Goal: Task Accomplishment & Management: Complete application form

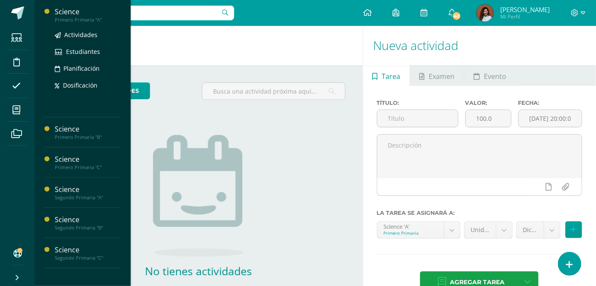
click at [57, 13] on div "Science" at bounding box center [88, 12] width 66 height 10
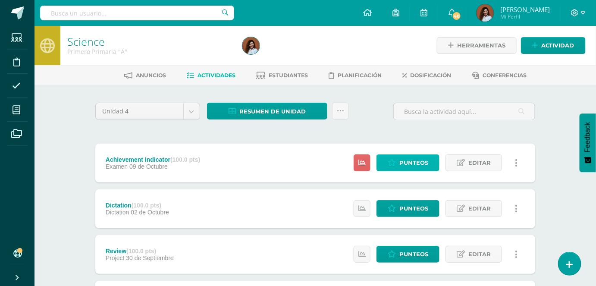
click at [394, 163] on icon at bounding box center [391, 162] width 8 height 7
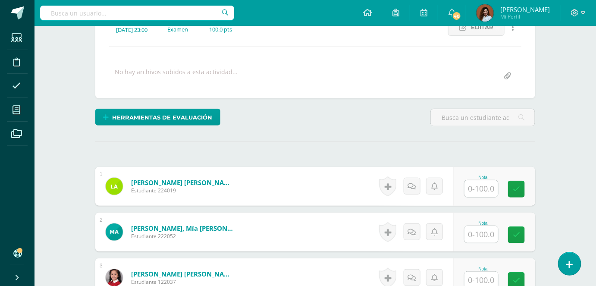
scroll to position [157, 0]
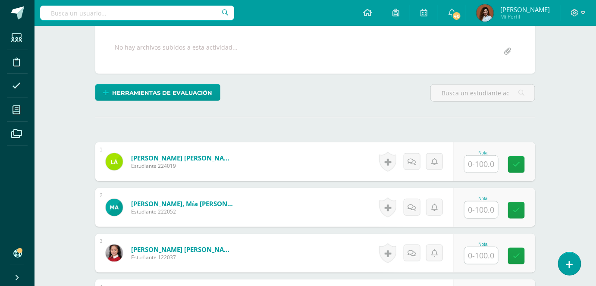
click at [494, 152] on div "Nota" at bounding box center [483, 152] width 38 height 5
click at [478, 170] on input "text" at bounding box center [481, 164] width 34 height 17
type input "55"
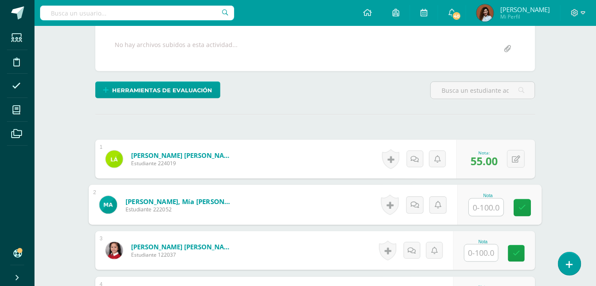
scroll to position [236, 0]
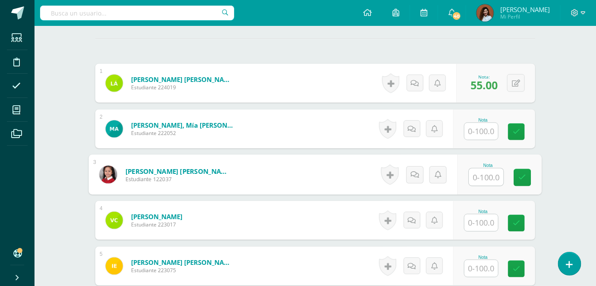
click at [484, 181] on input "text" at bounding box center [486, 177] width 34 height 17
type input "89"
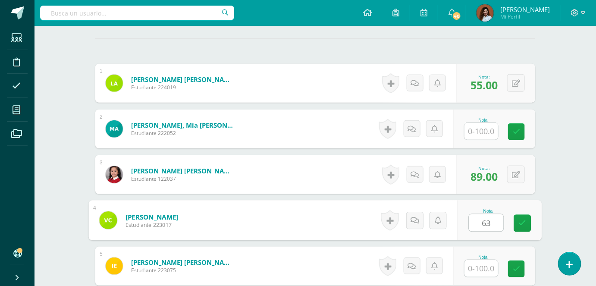
type input "63"
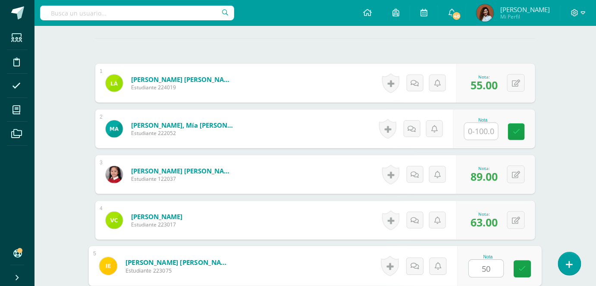
type input "50"
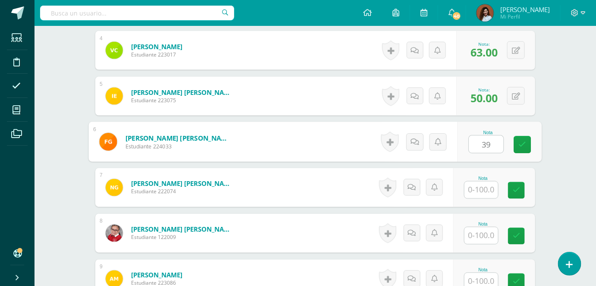
type input "39"
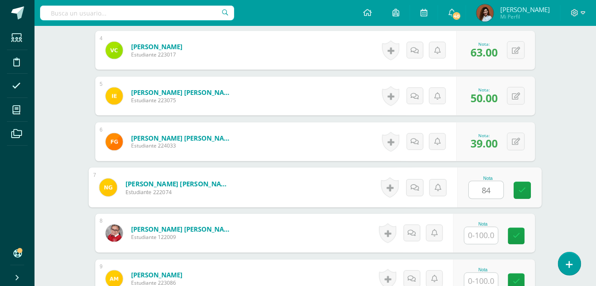
type input "84"
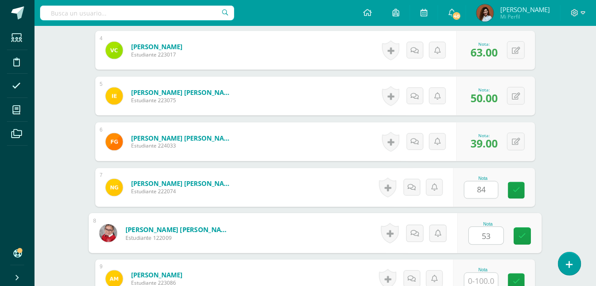
type input "53"
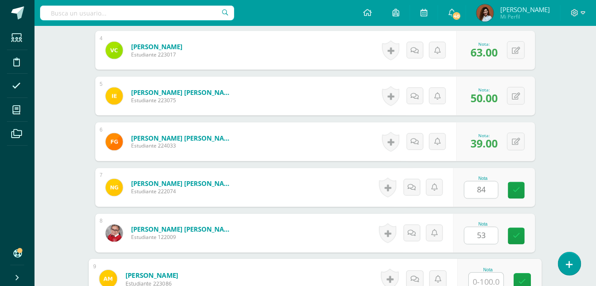
scroll to position [408, 0]
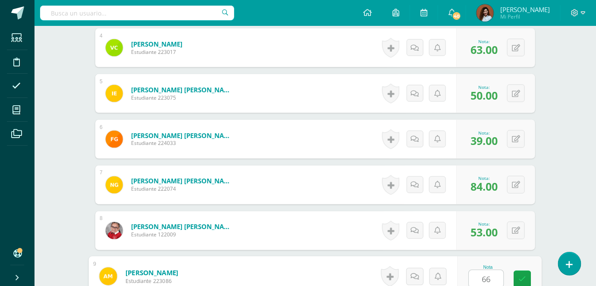
type input "66"
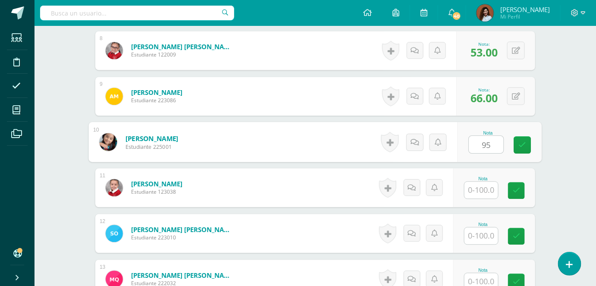
type input "95"
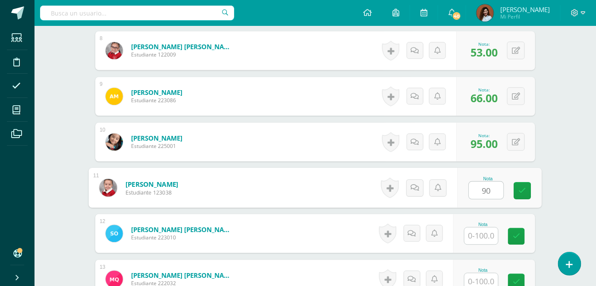
type input "90"
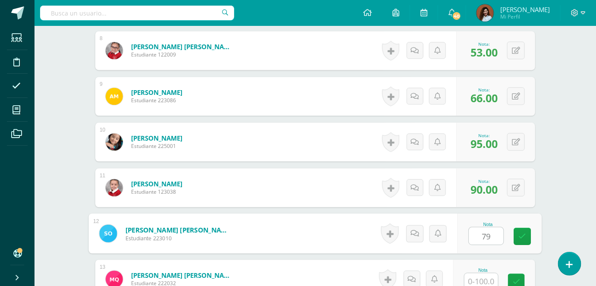
type input "79"
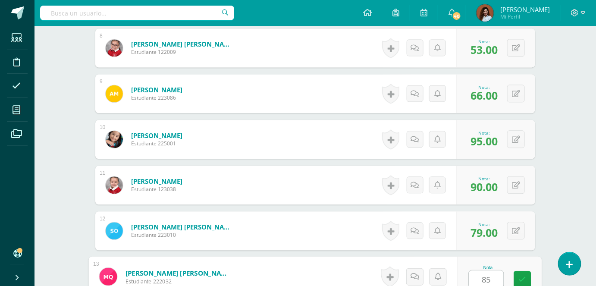
type input "85"
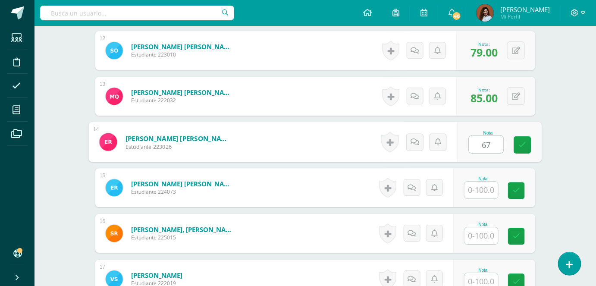
type input "67"
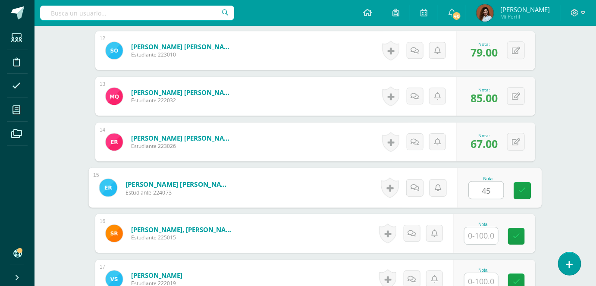
type input "45"
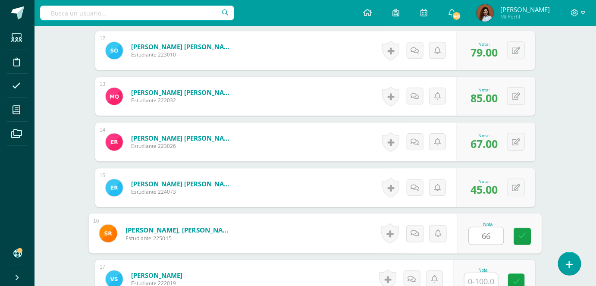
type input "66"
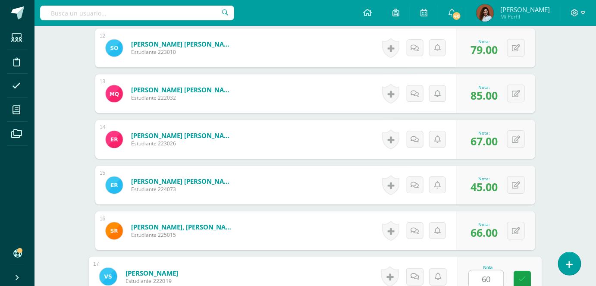
type input "60"
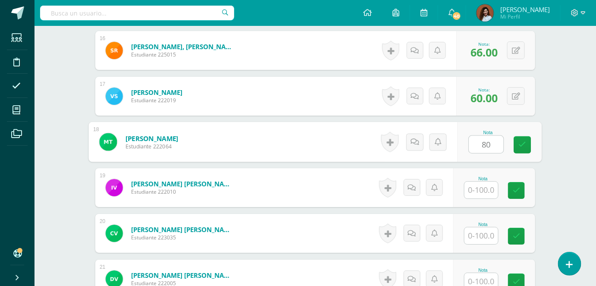
type input "80"
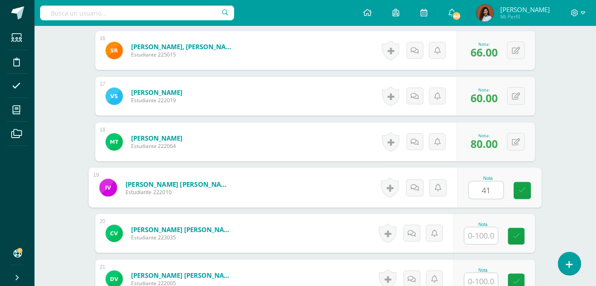
type input "41"
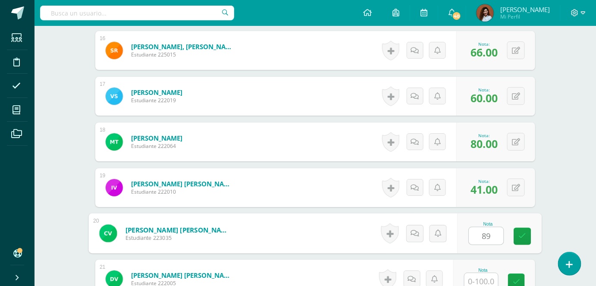
type input "89"
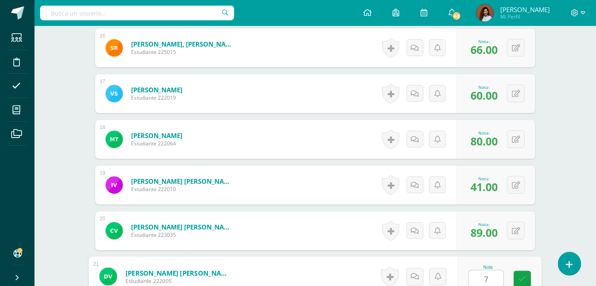
type input "76"
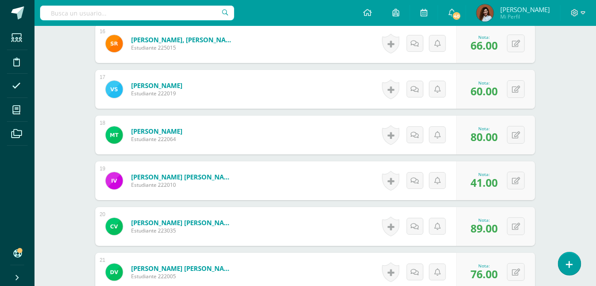
scroll to position [948, 0]
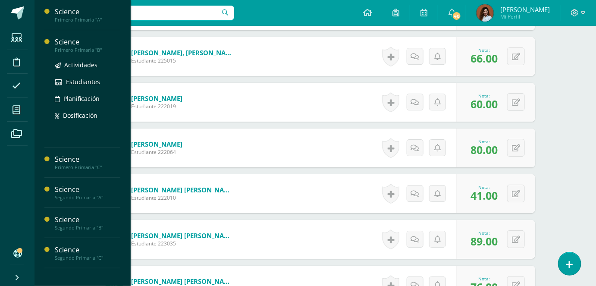
click at [79, 51] on div "Primero Primaria "B"" at bounding box center [88, 50] width 66 height 6
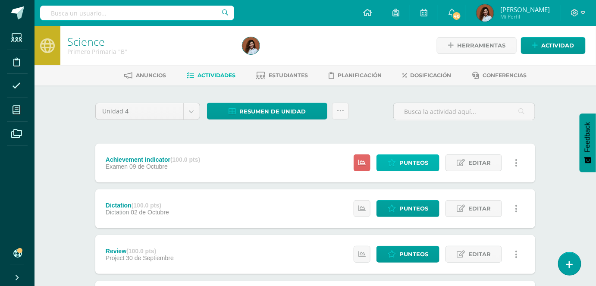
click at [407, 166] on span "Punteos" at bounding box center [413, 163] width 29 height 16
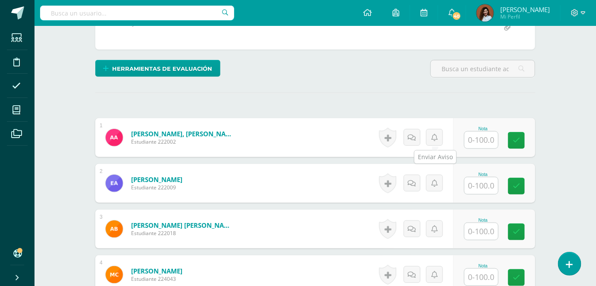
scroll to position [197, 0]
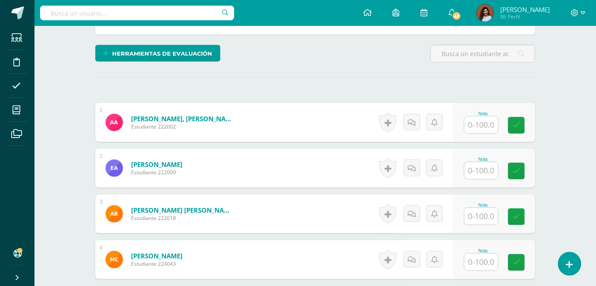
click at [482, 129] on input "text" at bounding box center [481, 124] width 34 height 17
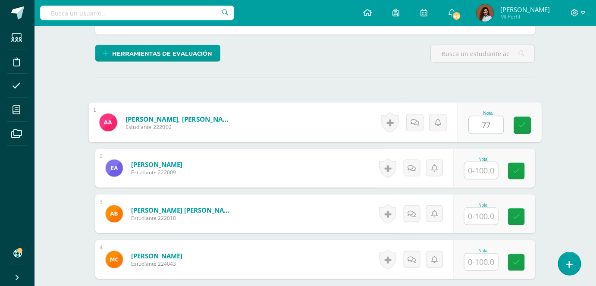
type input "77"
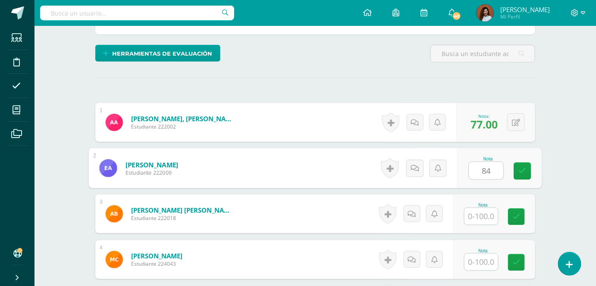
type input "84"
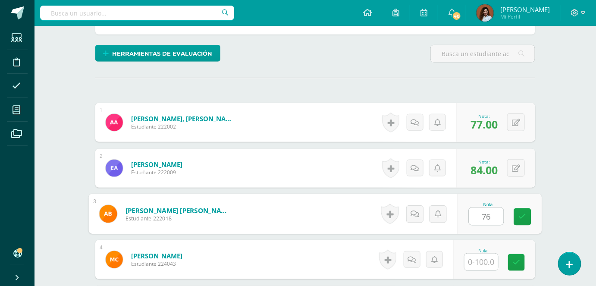
type input "76"
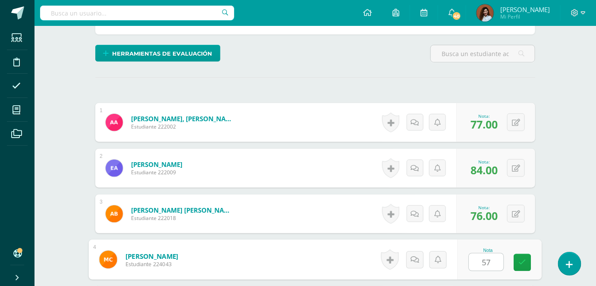
type input "57"
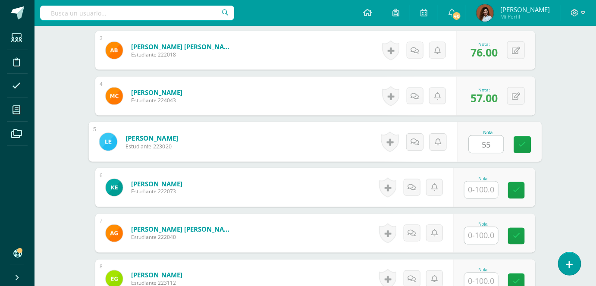
type input "55"
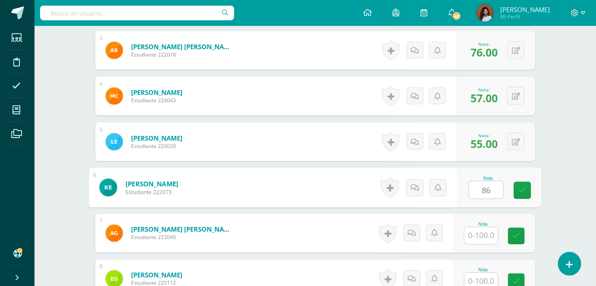
type input "86"
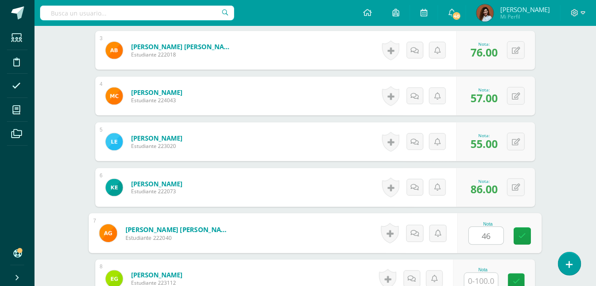
type input "46"
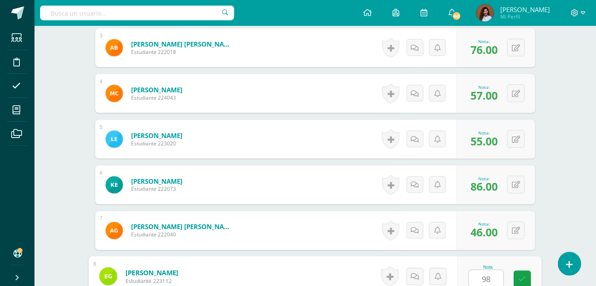
type input "98"
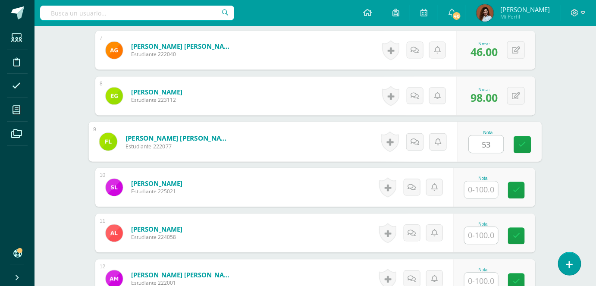
type input "53"
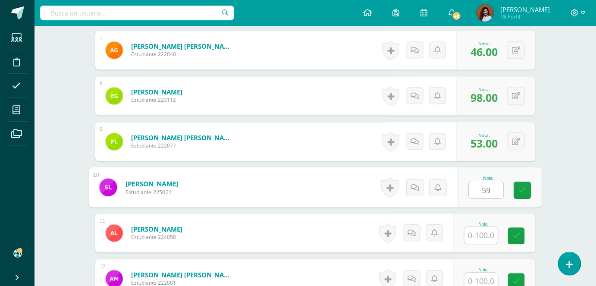
type input "59"
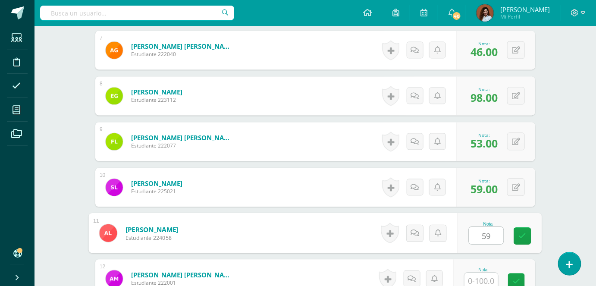
type input "59"
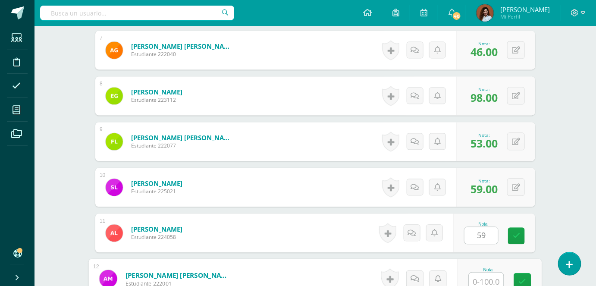
scroll to position [545, 0]
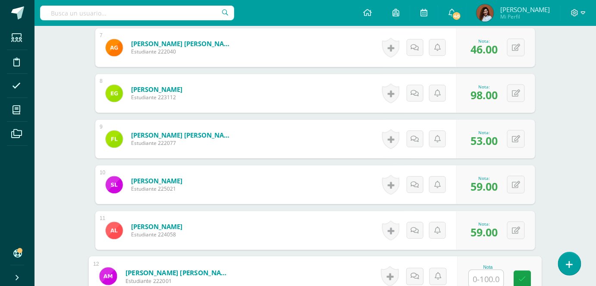
type input "5"
type input "62"
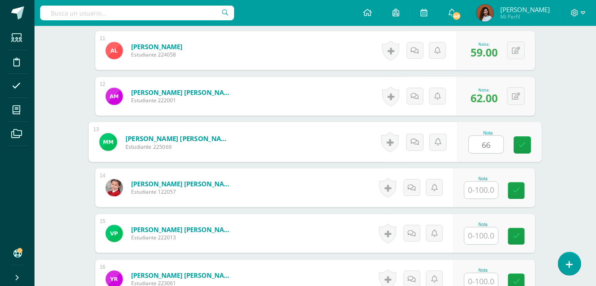
type input "66"
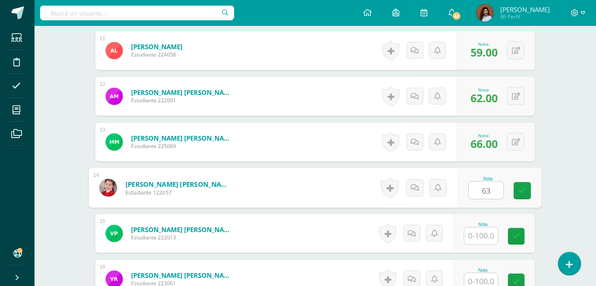
type input "63"
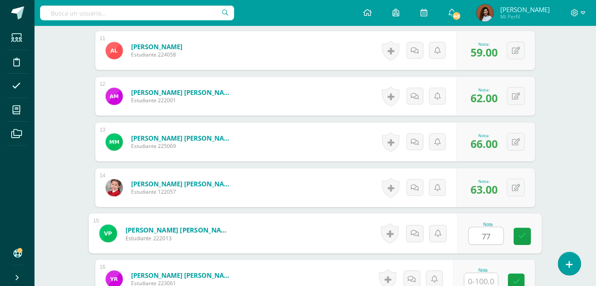
type input "77"
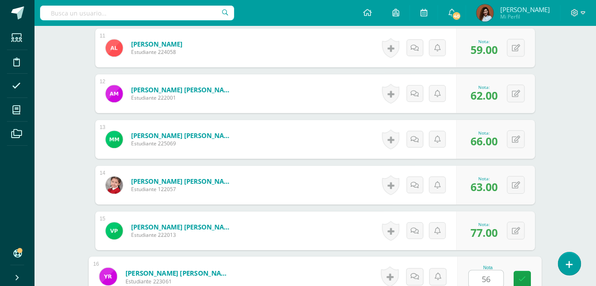
type input "56"
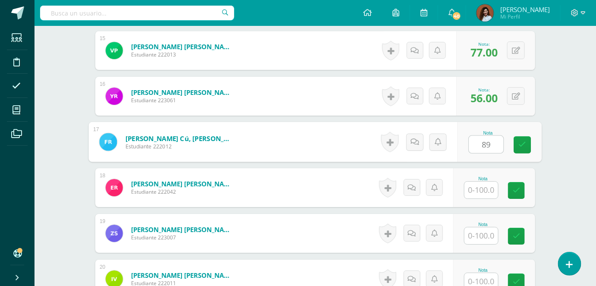
type input "89"
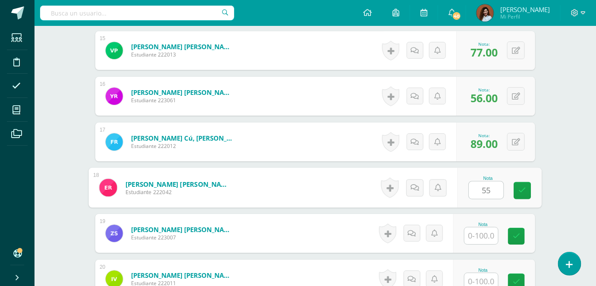
type input "55"
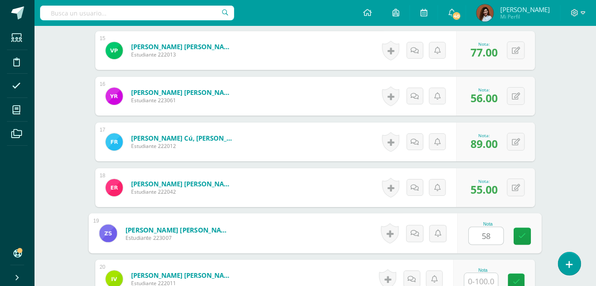
type input "58"
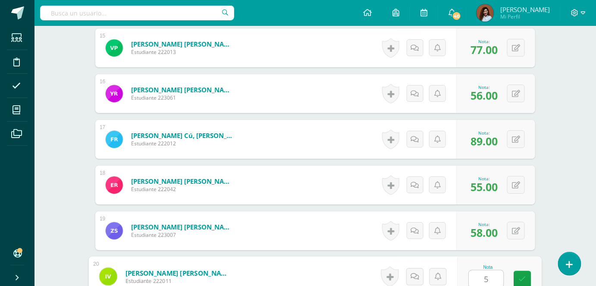
type input "58"
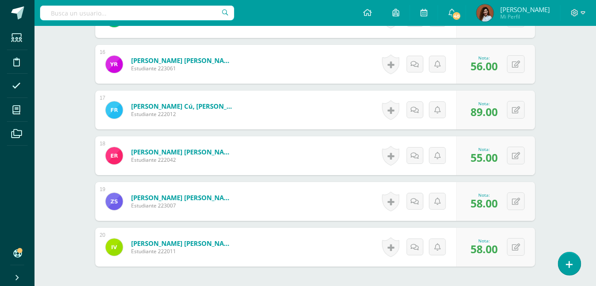
drag, startPoint x: 80, startPoint y: 172, endPoint x: 100, endPoint y: 169, distance: 20.1
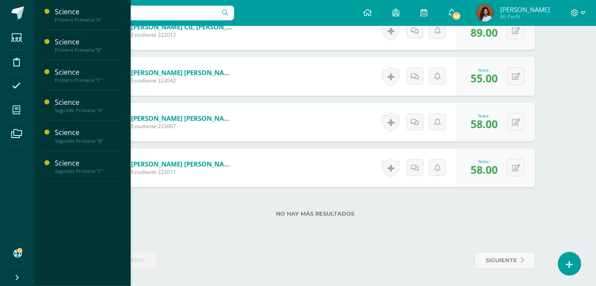
drag, startPoint x: 100, startPoint y: 169, endPoint x: 17, endPoint y: 114, distance: 98.6
click at [17, 114] on span at bounding box center [16, 109] width 19 height 19
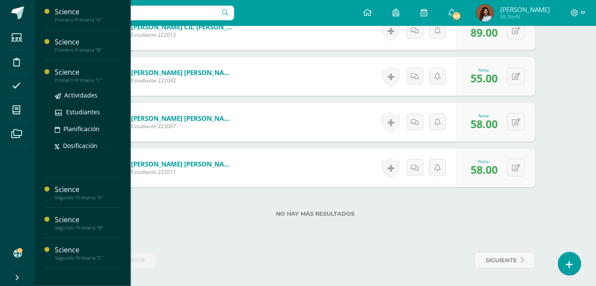
click at [67, 83] on div "Actividades Estudiantes Planificación Dosificación" at bounding box center [88, 126] width 66 height 87
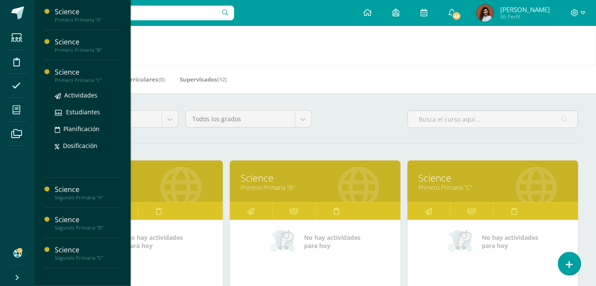
click at [71, 77] on div "Primero Primaria "C"" at bounding box center [88, 80] width 66 height 6
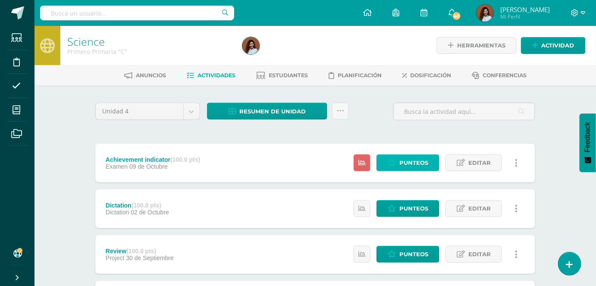
click at [415, 158] on span "Punteos" at bounding box center [413, 163] width 29 height 16
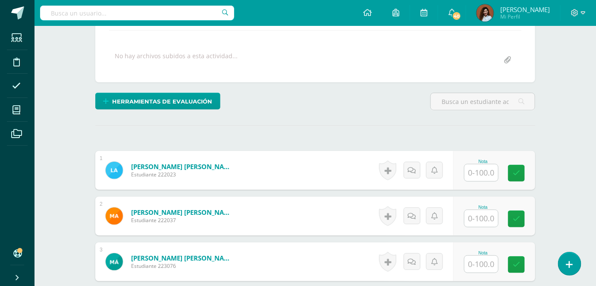
scroll to position [149, 0]
type input "94"
click at [478, 169] on input "text" at bounding box center [481, 172] width 34 height 17
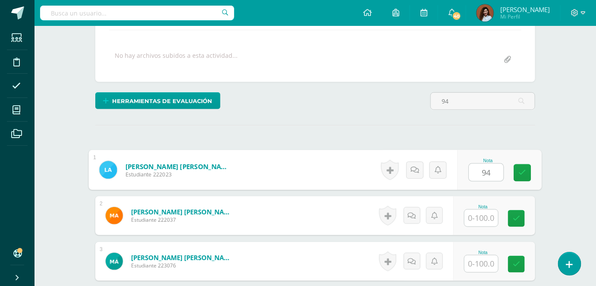
type input "94"
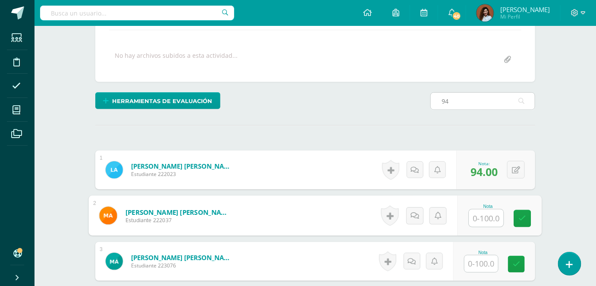
click at [484, 98] on input "94" at bounding box center [483, 101] width 104 height 17
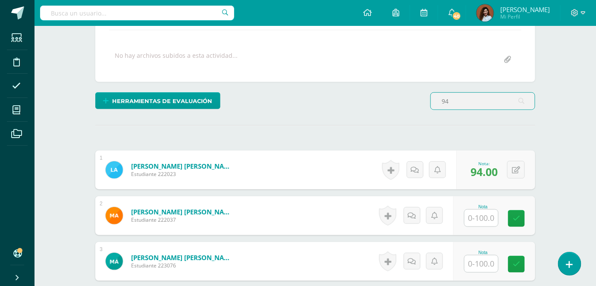
type input "9"
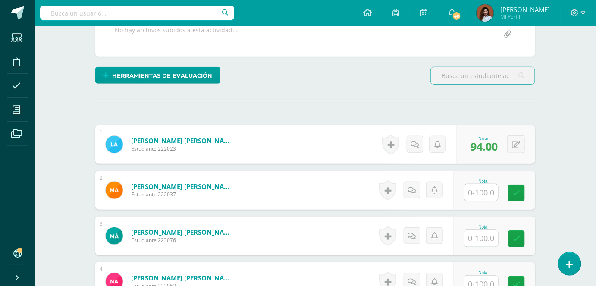
scroll to position [188, 0]
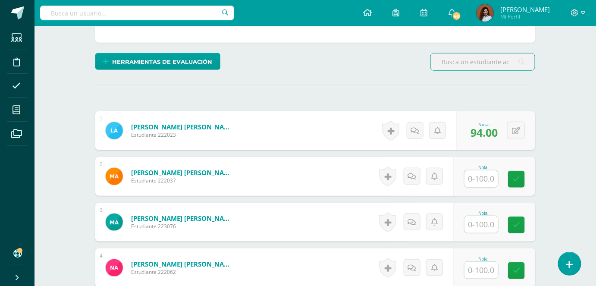
click at [475, 176] on input "text" at bounding box center [481, 178] width 34 height 17
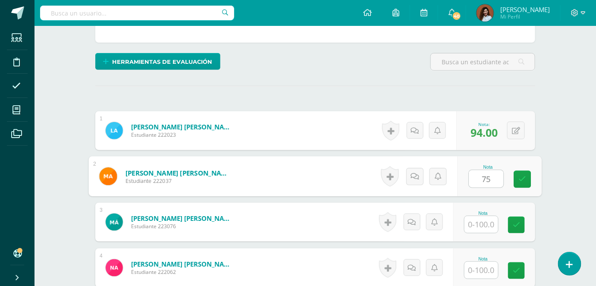
type input "75"
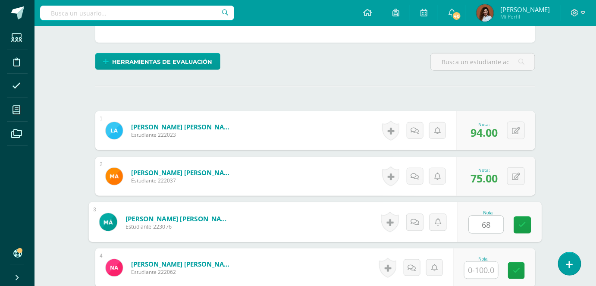
type input "68"
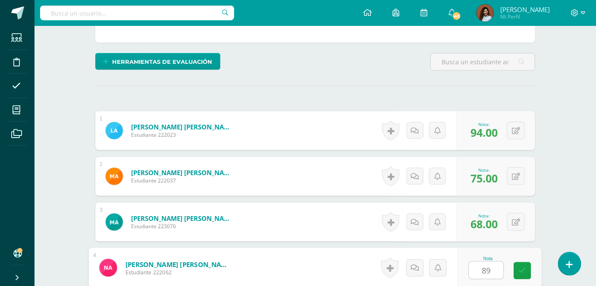
type input "89"
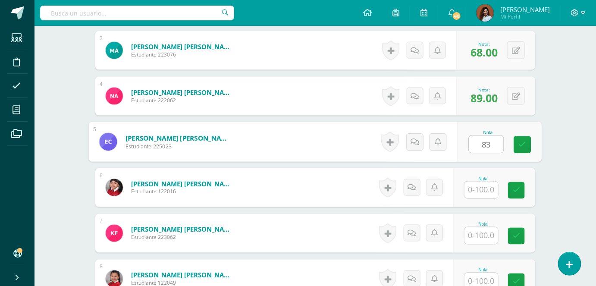
type input "83"
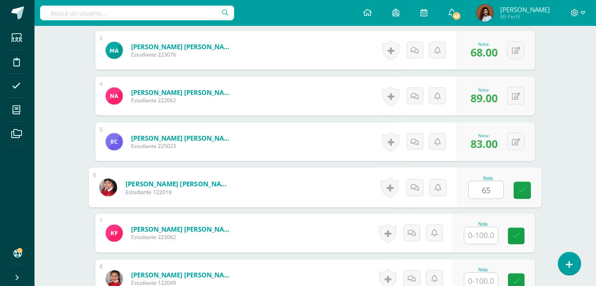
type input "65"
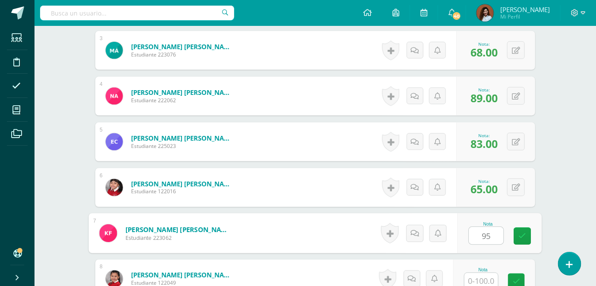
type input "95"
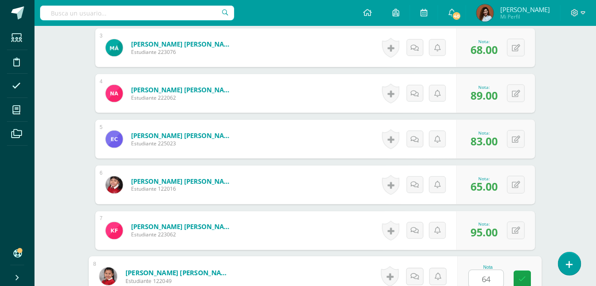
type input "64"
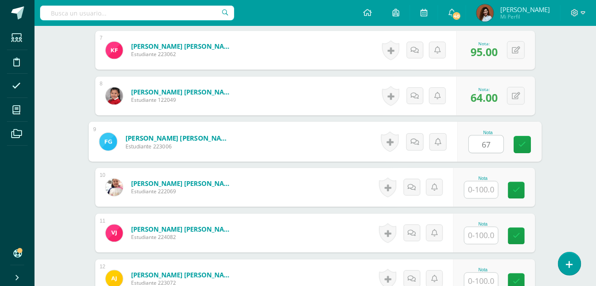
type input "67"
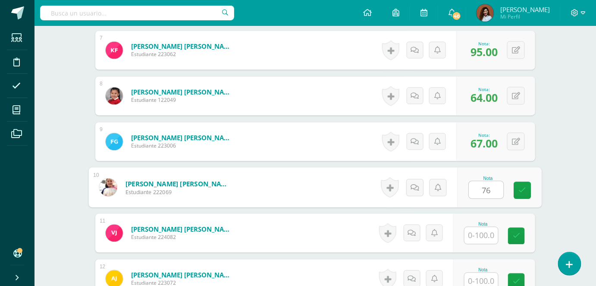
type input "76"
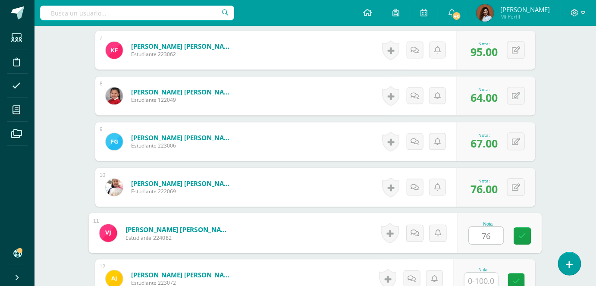
type input "76"
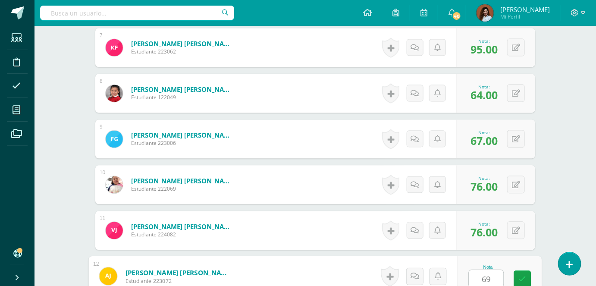
type input "69"
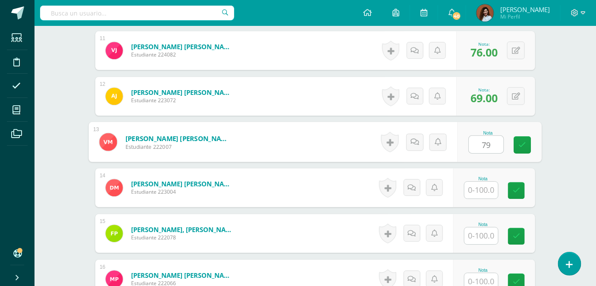
type input "79"
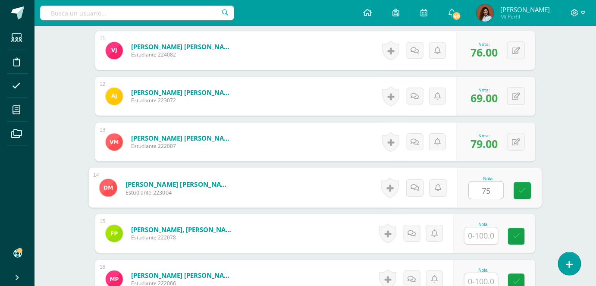
type input "75"
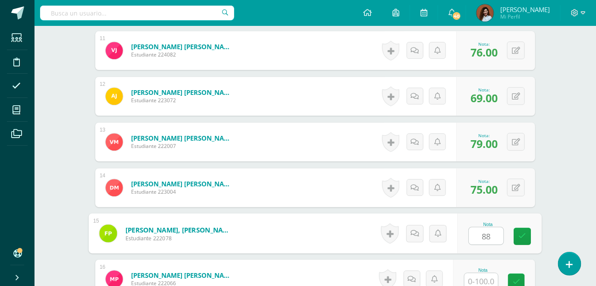
type input "88"
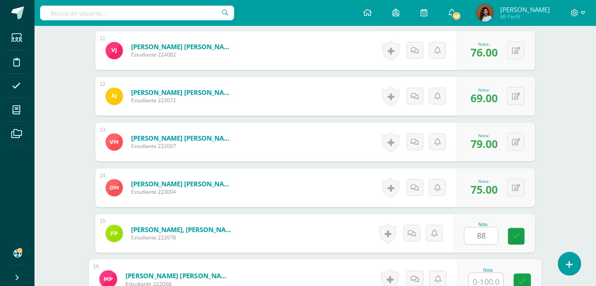
scroll to position [728, 0]
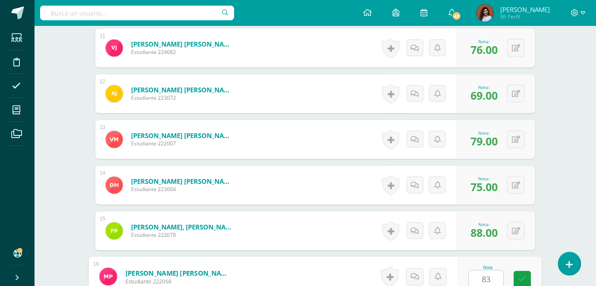
type input "83"
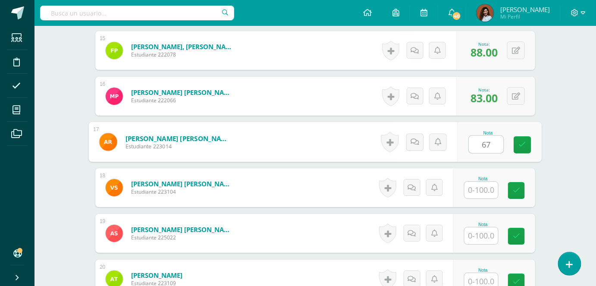
type input "67"
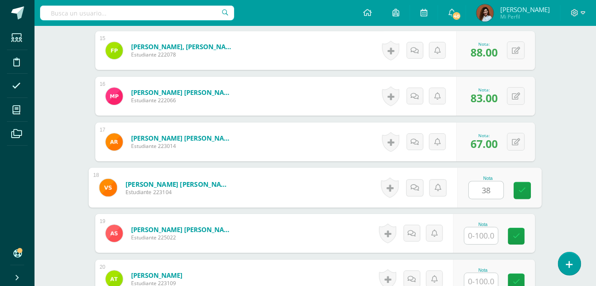
type input "38"
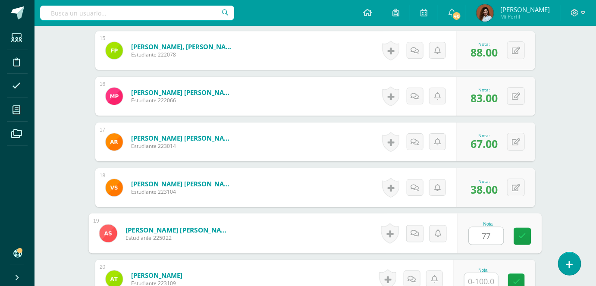
type input "77"
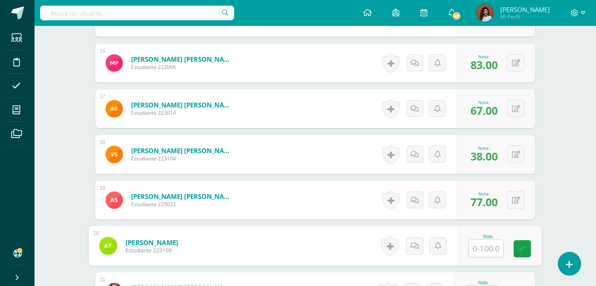
scroll to position [1028, 0]
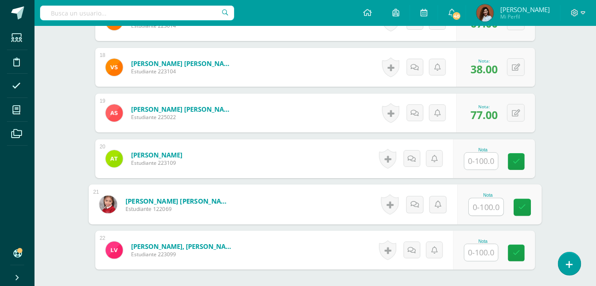
click at [488, 201] on input "text" at bounding box center [486, 206] width 34 height 17
type input "85"
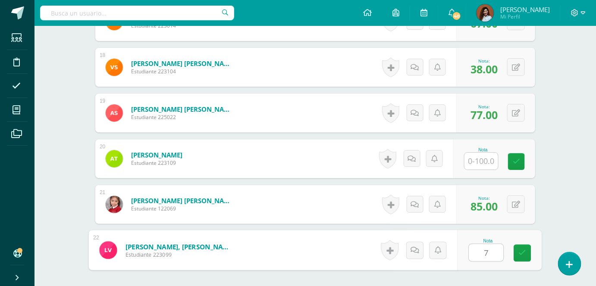
type input "79"
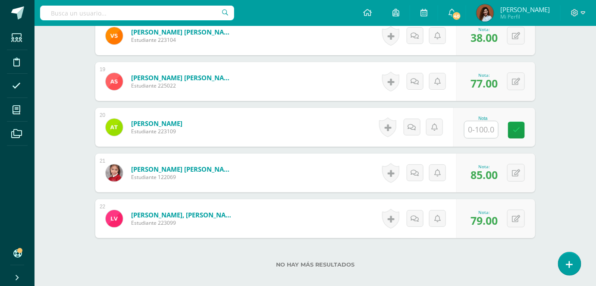
scroll to position [1107, 0]
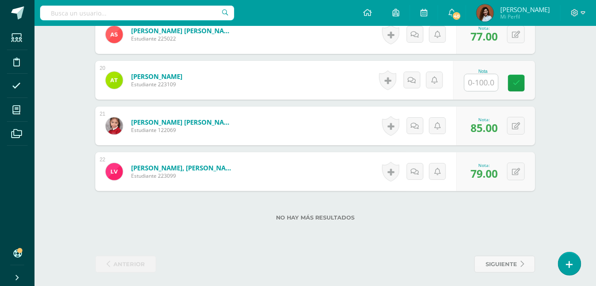
drag, startPoint x: 497, startPoint y: 206, endPoint x: 56, endPoint y: 158, distance: 444.0
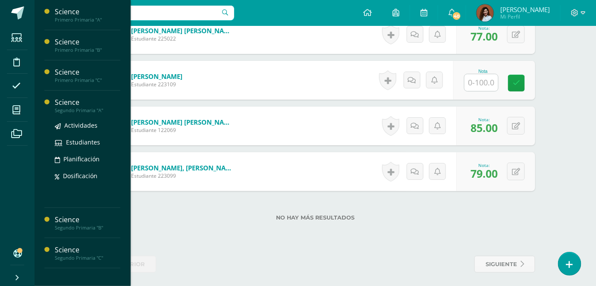
click at [67, 106] on div "Science" at bounding box center [88, 102] width 66 height 10
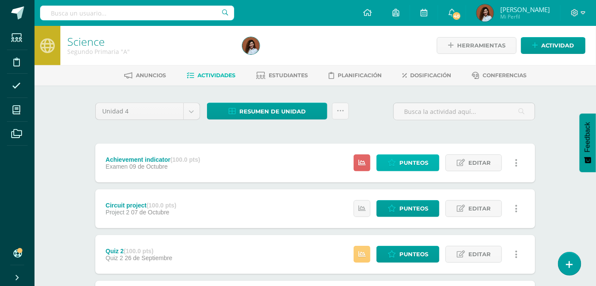
click at [407, 168] on span "Punteos" at bounding box center [413, 163] width 29 height 16
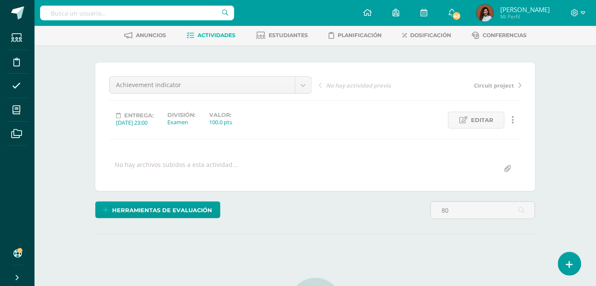
scroll to position [40, 0]
type input "8"
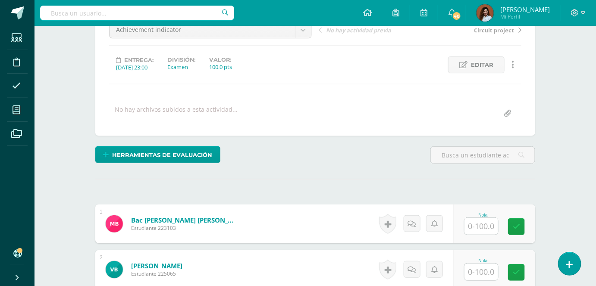
scroll to position [197, 0]
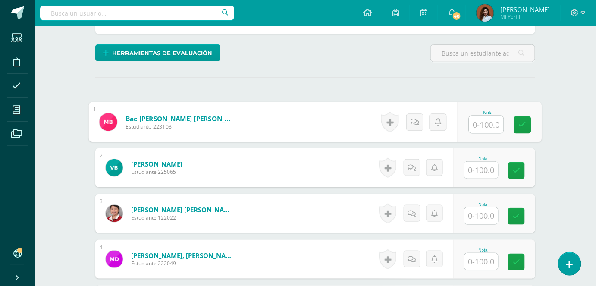
click at [474, 126] on input "text" at bounding box center [486, 124] width 34 height 17
type input "80"
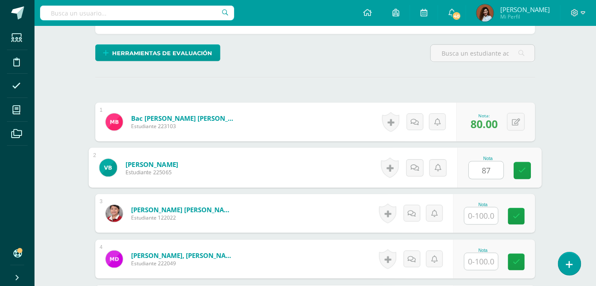
type input "87"
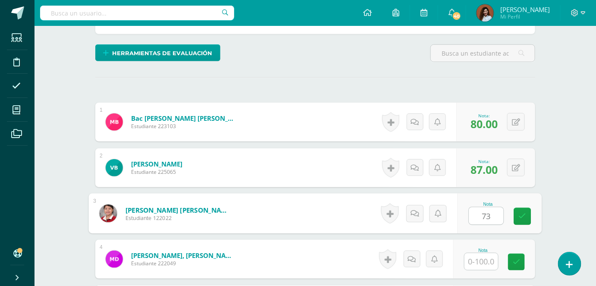
type input "73"
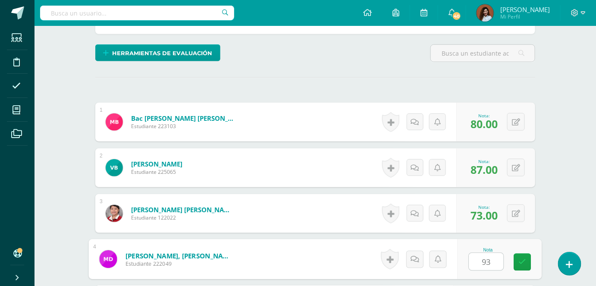
type input "93"
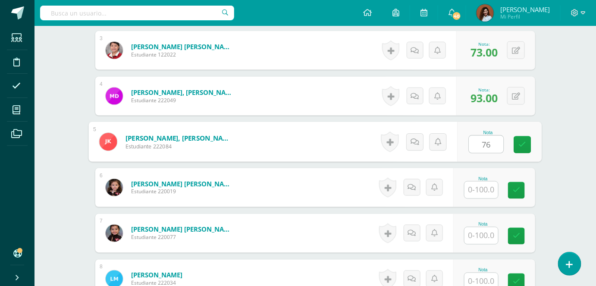
type input "76"
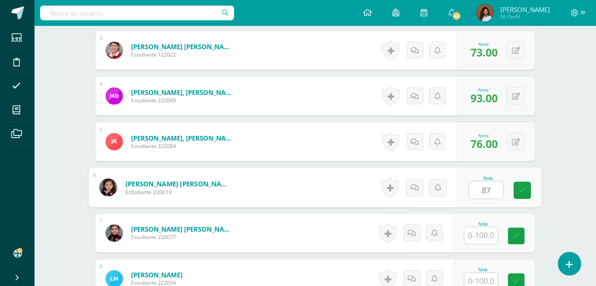
type input "87"
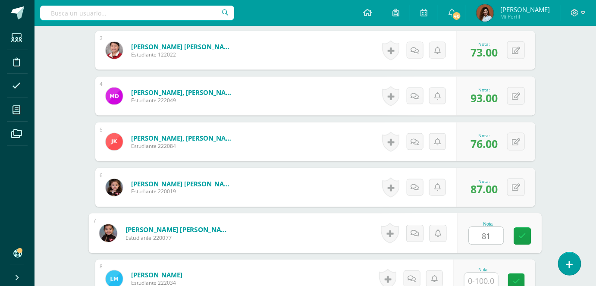
type input "81"
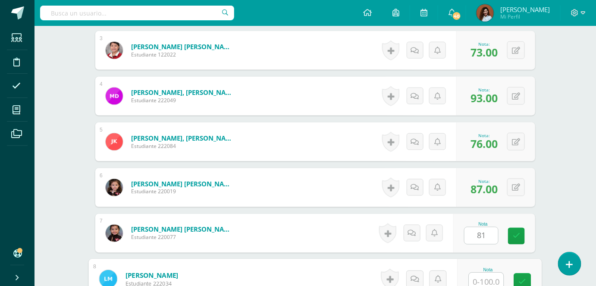
scroll to position [362, 0]
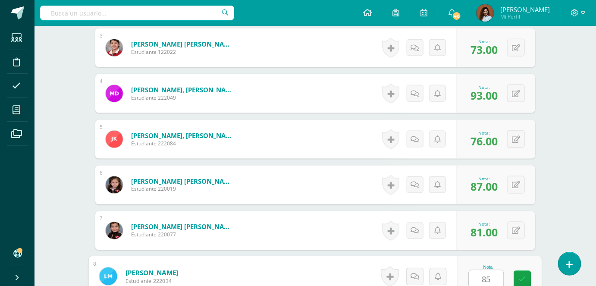
type input "85"
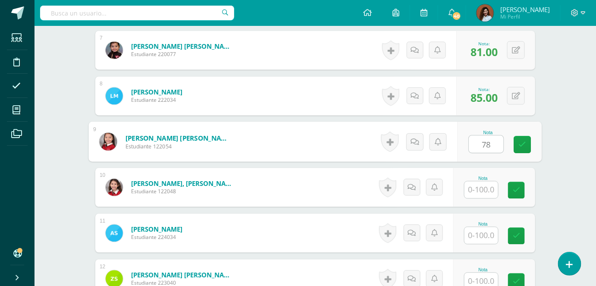
type input "78"
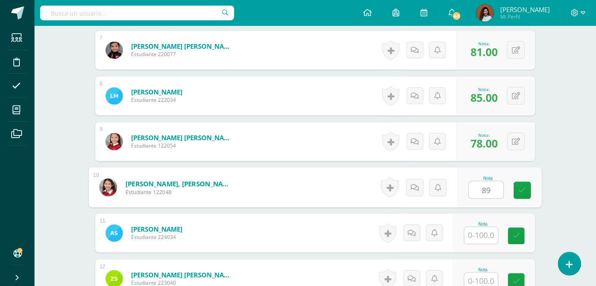
type input "89"
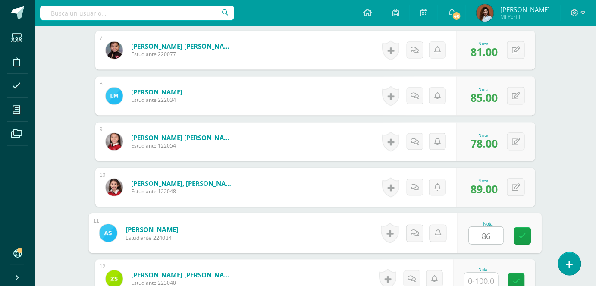
type input "86"
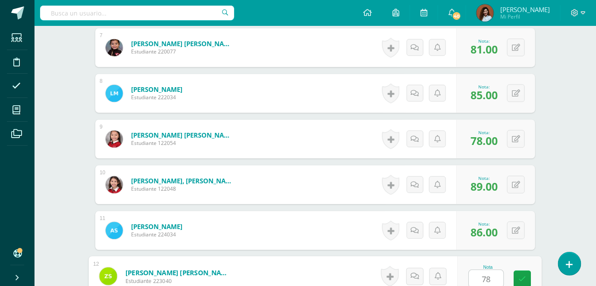
type input "78"
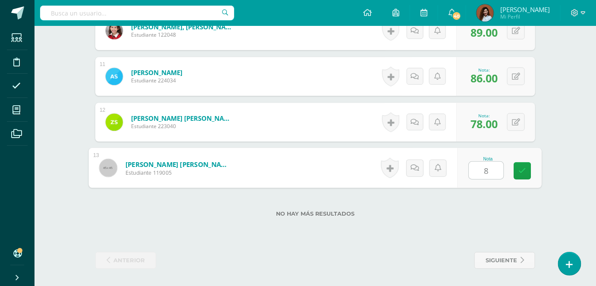
type input "85"
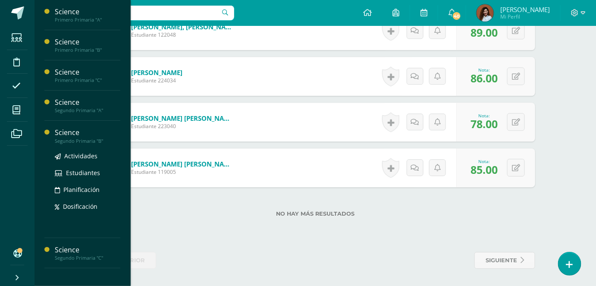
click at [70, 141] on div "Segundo Primaria "B"" at bounding box center [88, 141] width 66 height 6
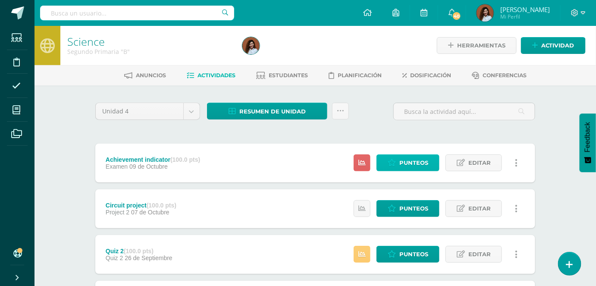
click at [417, 160] on span "Punteos" at bounding box center [413, 163] width 29 height 16
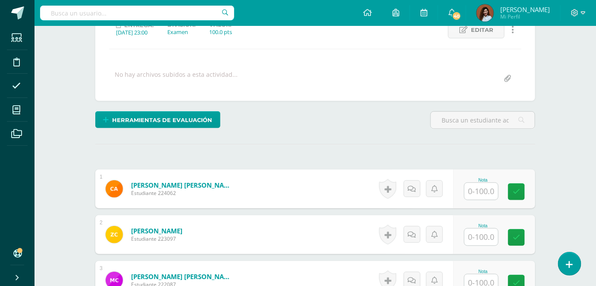
scroll to position [157, 0]
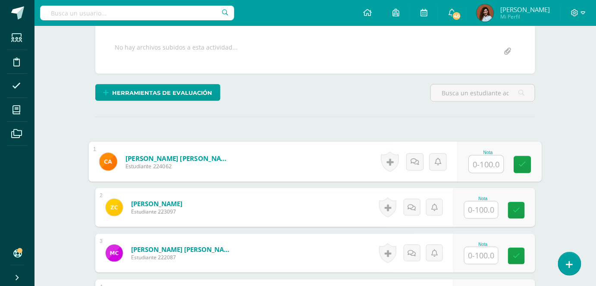
click at [482, 166] on input "text" at bounding box center [486, 164] width 34 height 17
type input "79"
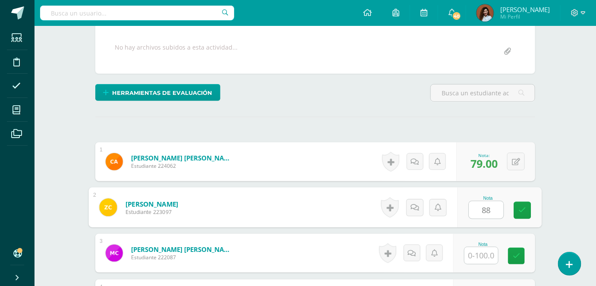
type input "88"
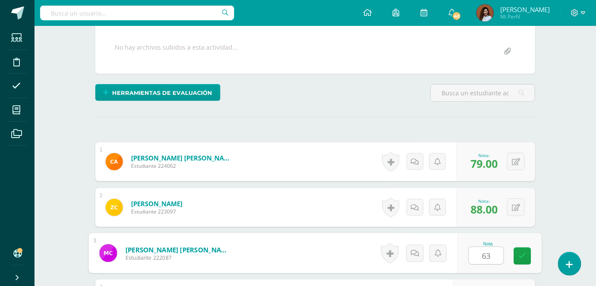
type input "63"
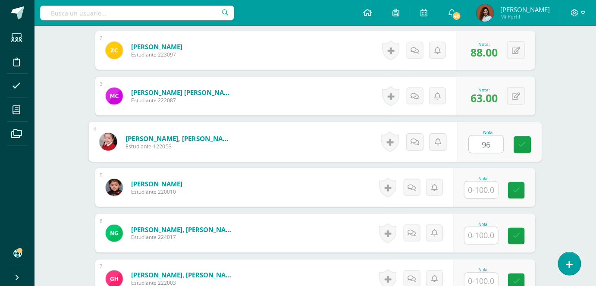
type input "96"
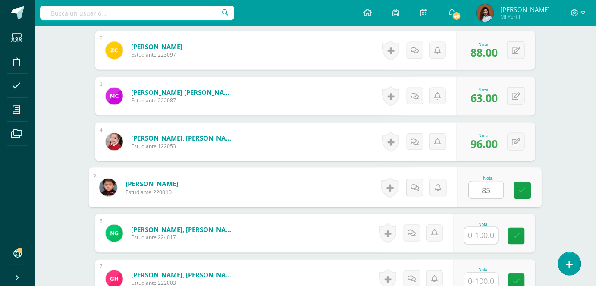
type input "85"
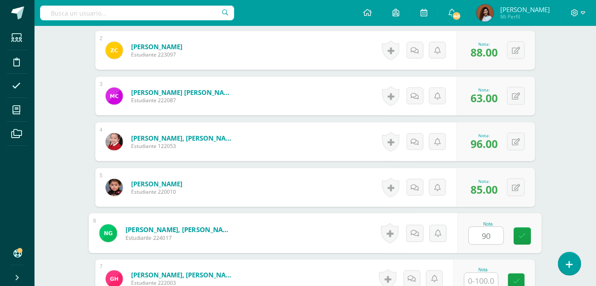
type input "90"
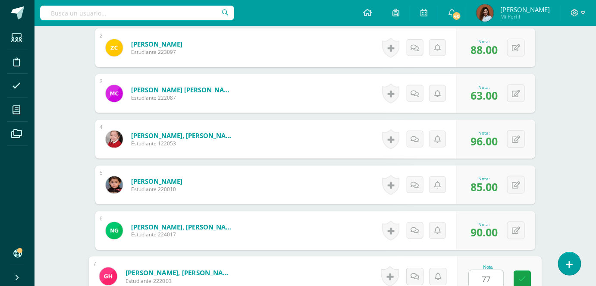
type input "77"
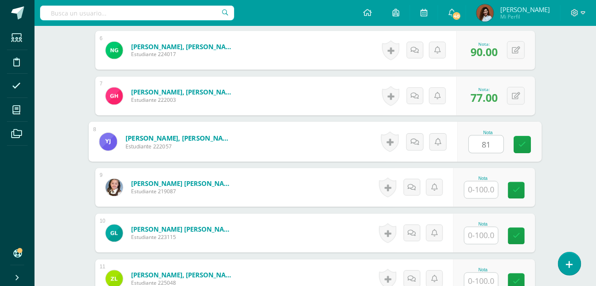
type input "81"
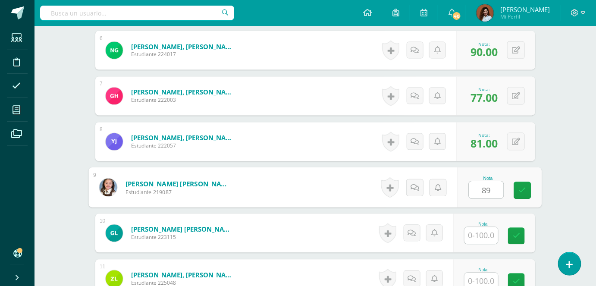
type input "89"
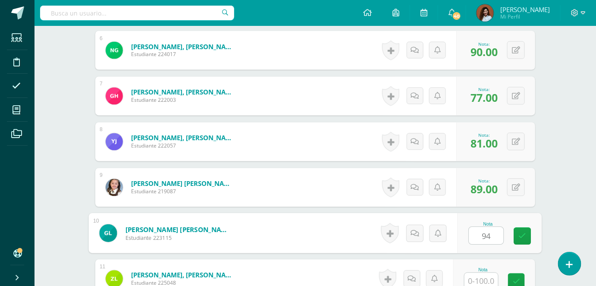
type input "94"
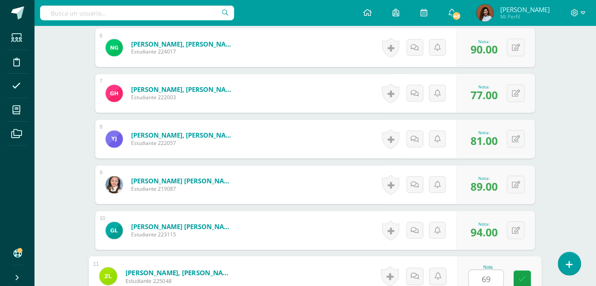
type input "69"
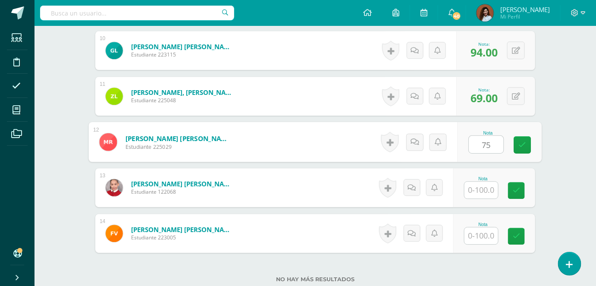
type input "75"
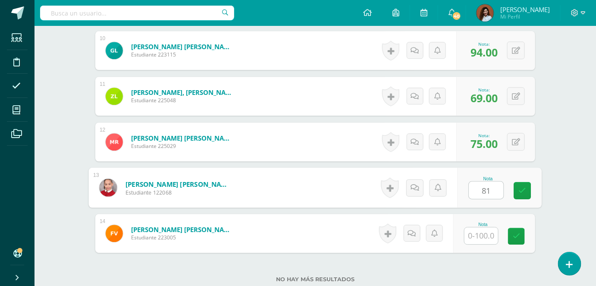
type input "81"
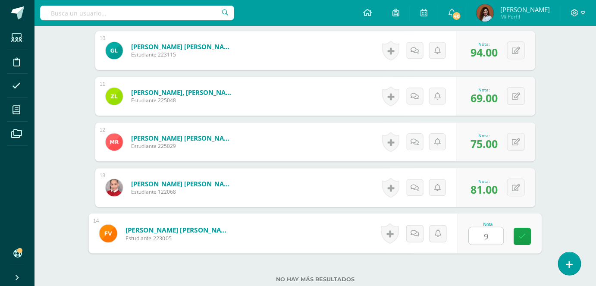
type input "90"
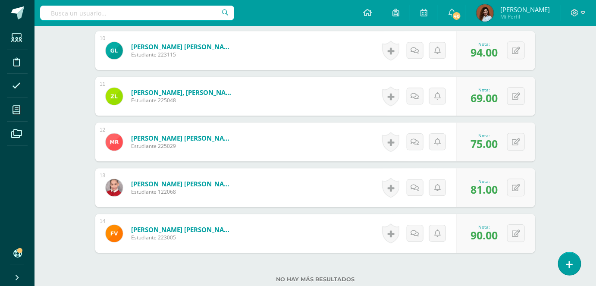
click at [513, 276] on label "No hay más resultados" at bounding box center [315, 279] width 440 height 6
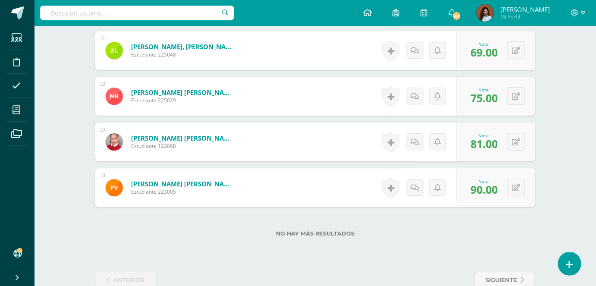
scroll to position [746, 0]
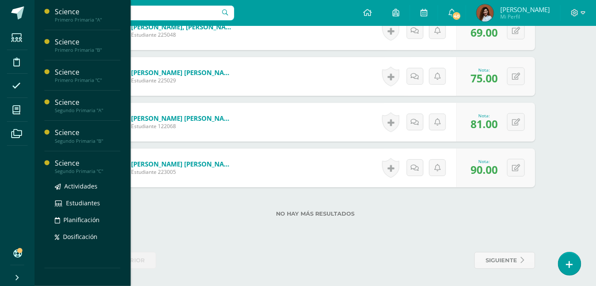
click at [64, 161] on div "Science" at bounding box center [88, 163] width 66 height 10
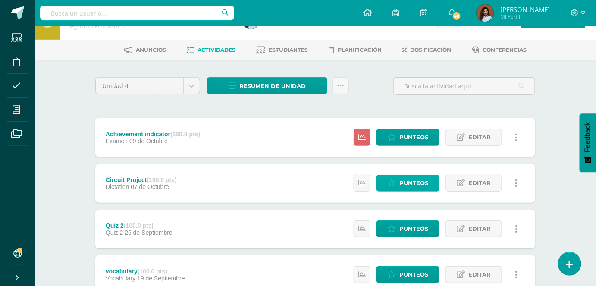
scroll to position [39, 0]
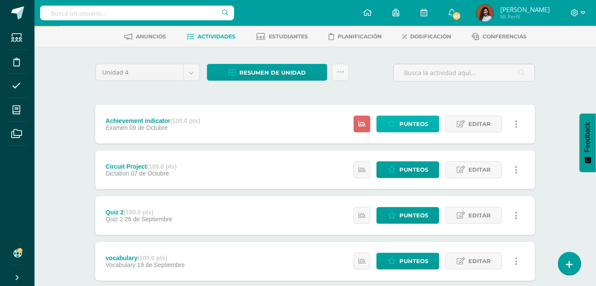
click at [390, 125] on icon at bounding box center [391, 123] width 8 height 7
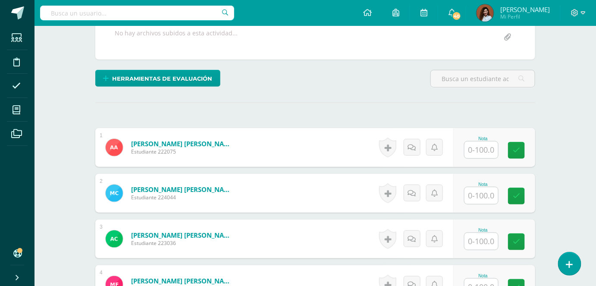
scroll to position [172, 0]
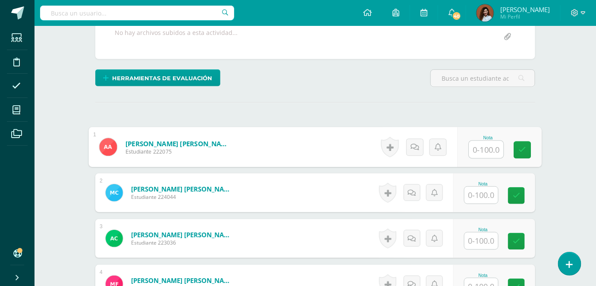
click at [486, 148] on input "text" at bounding box center [486, 149] width 34 height 17
type input "78"
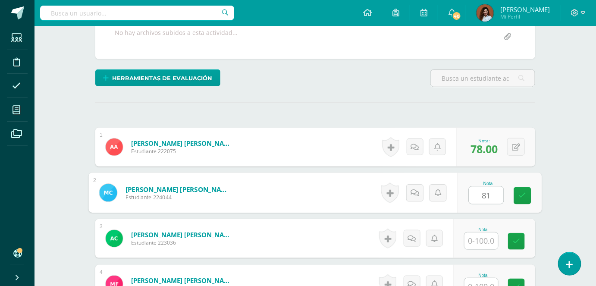
type input "81"
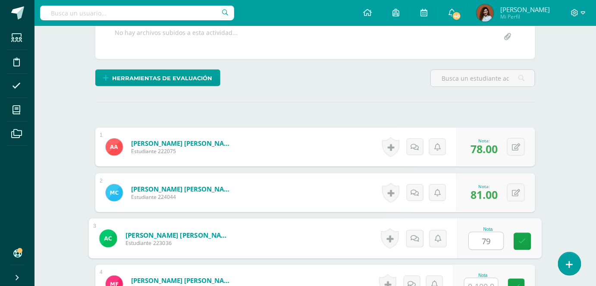
type input "79"
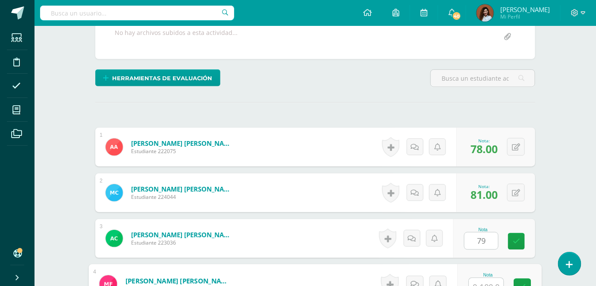
scroll to position [180, 0]
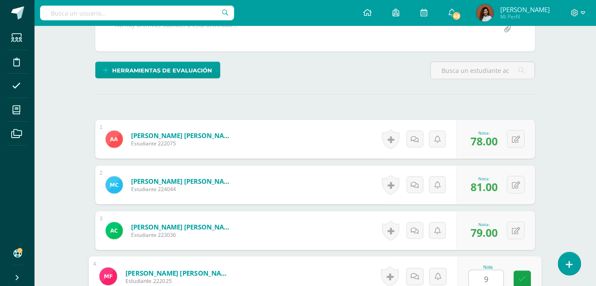
type input "9"
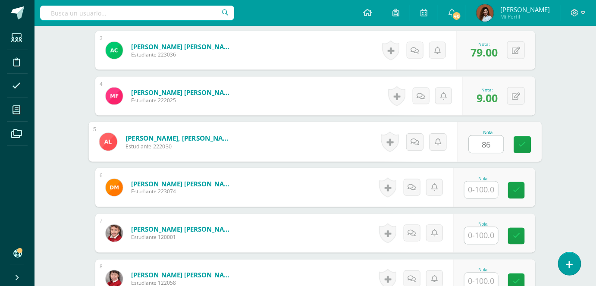
type input "86"
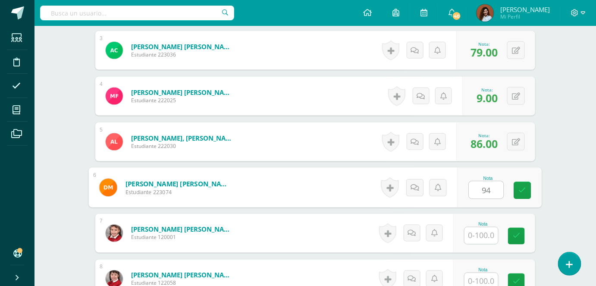
type input "94"
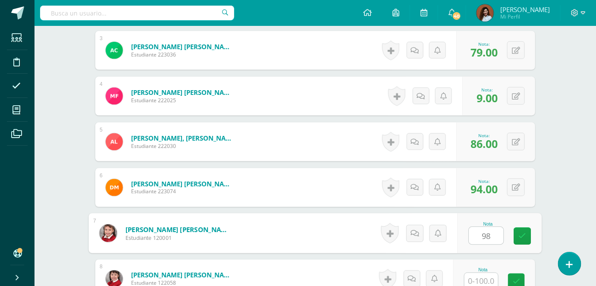
type input "98"
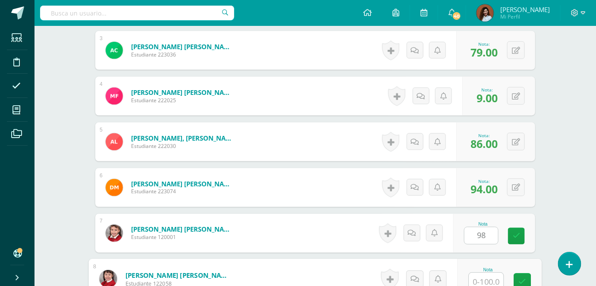
scroll to position [362, 0]
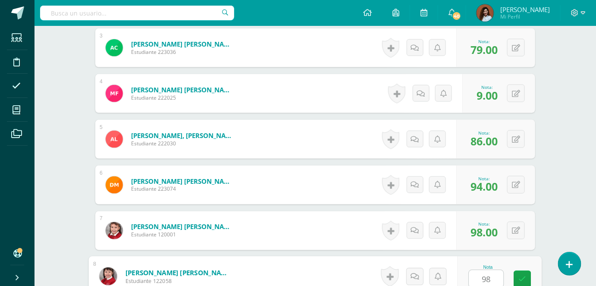
type input "98"
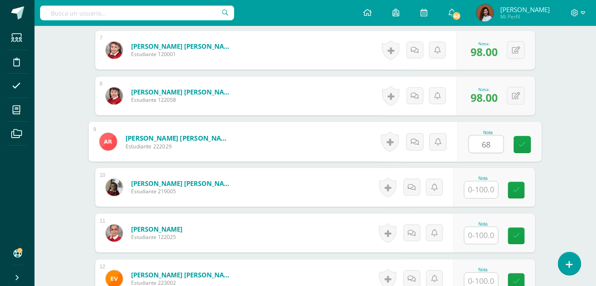
type input "68"
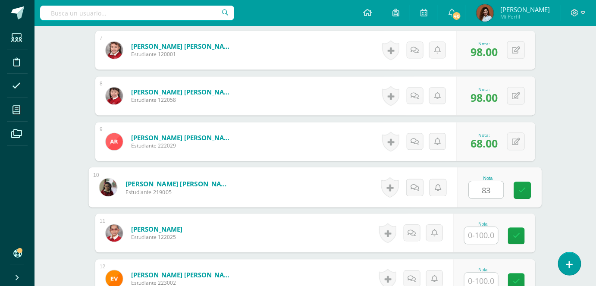
type input "83"
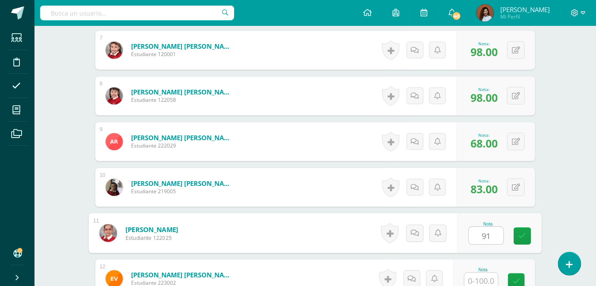
type input "91"
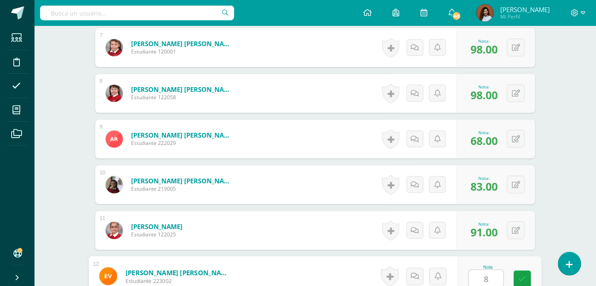
type input "80"
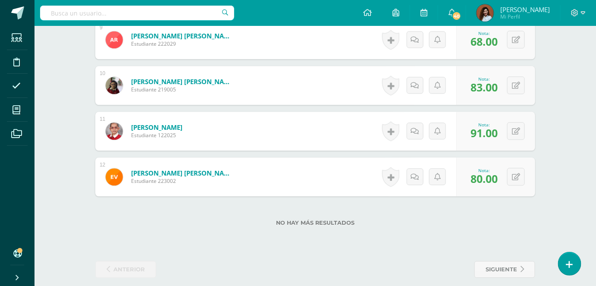
scroll to position [654, 0]
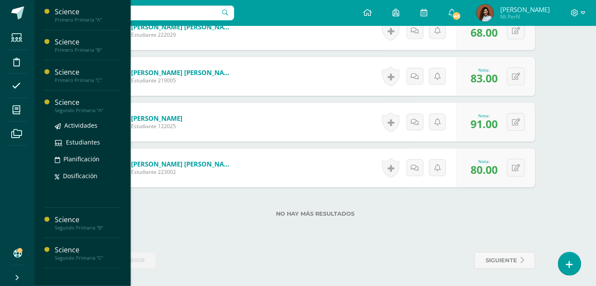
click at [57, 102] on div "Science" at bounding box center [88, 102] width 66 height 10
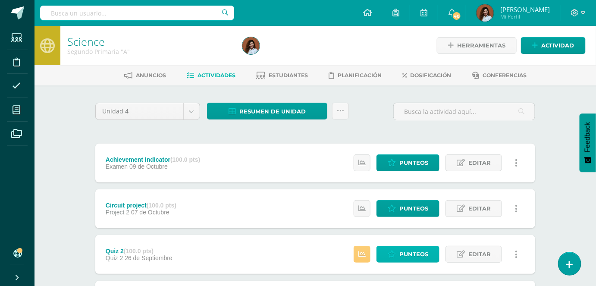
click at [421, 253] on span "Punteos" at bounding box center [413, 254] width 29 height 16
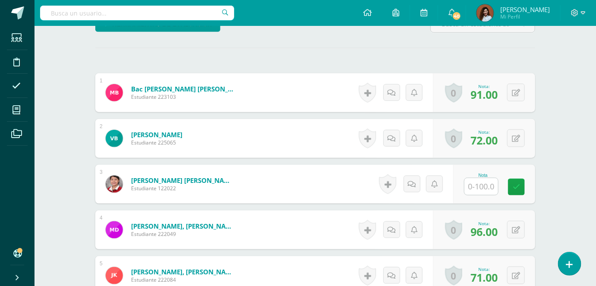
scroll to position [227, 0]
click at [488, 183] on input "text" at bounding box center [481, 186] width 34 height 17
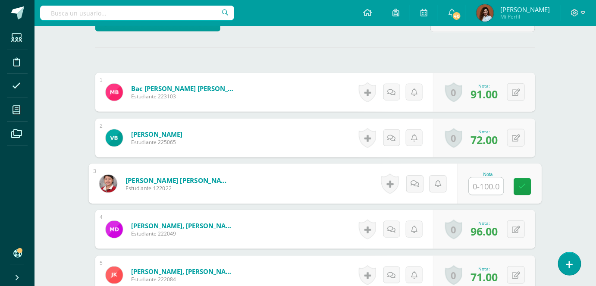
scroll to position [227, 0]
type input "51"
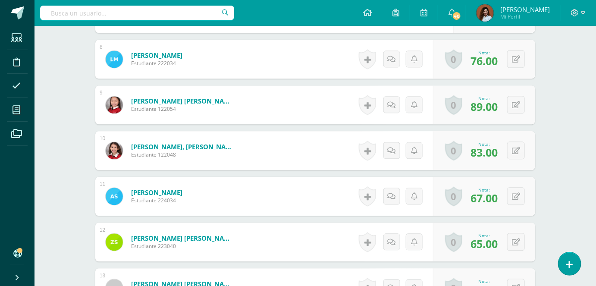
scroll to position [501, 0]
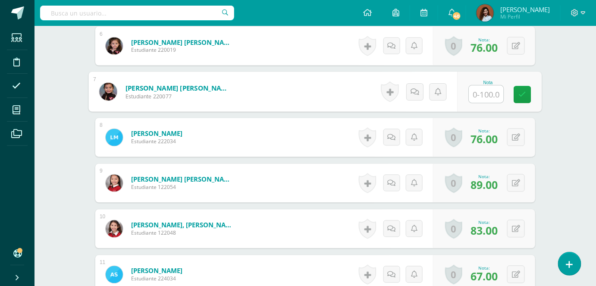
click at [490, 92] on input "text" at bounding box center [486, 94] width 34 height 17
type input "60"
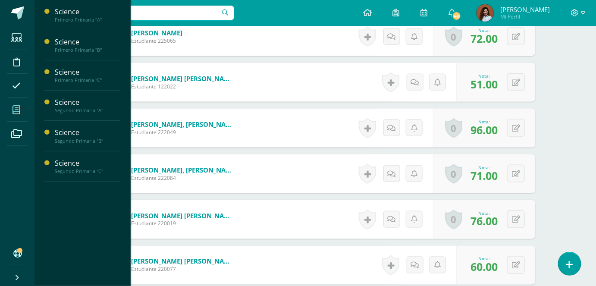
scroll to position [308, 0]
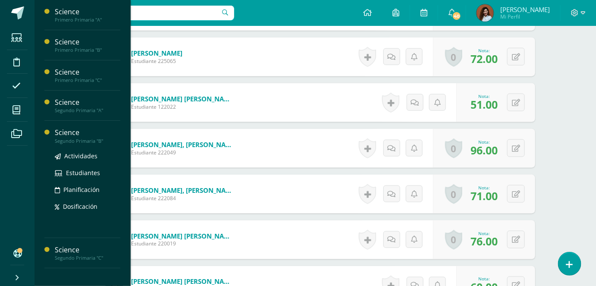
click at [59, 134] on div "Science" at bounding box center [88, 133] width 66 height 10
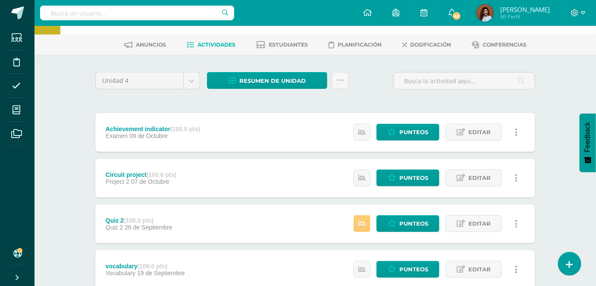
scroll to position [78, 0]
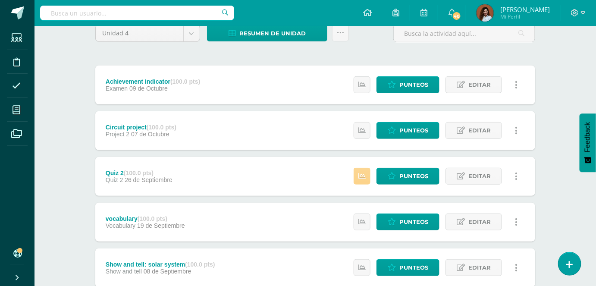
click at [365, 178] on icon at bounding box center [361, 175] width 7 height 7
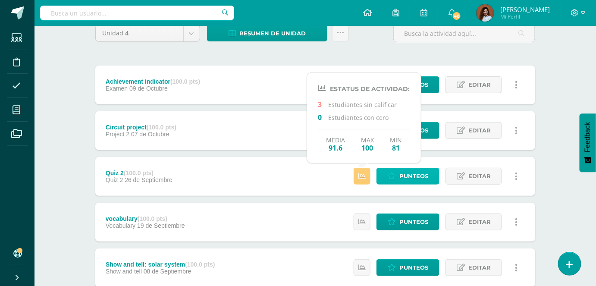
click at [396, 177] on icon at bounding box center [391, 175] width 8 height 7
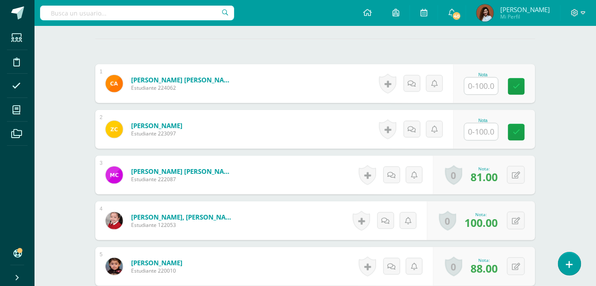
scroll to position [235, 0]
click at [486, 84] on input "text" at bounding box center [481, 86] width 34 height 17
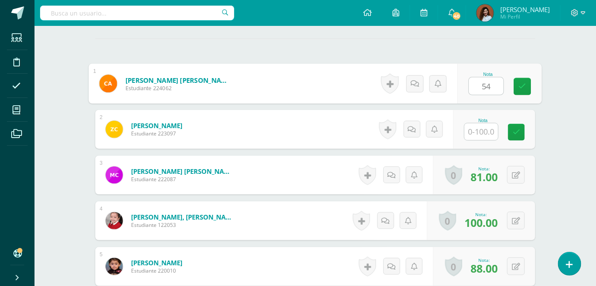
type input "54"
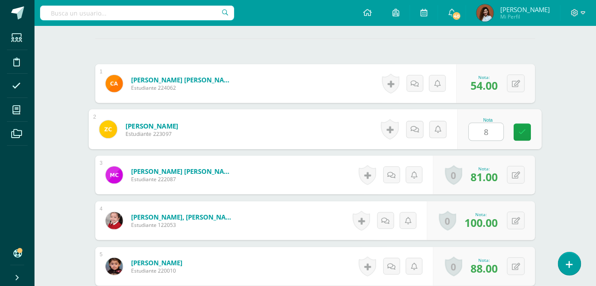
type input "85"
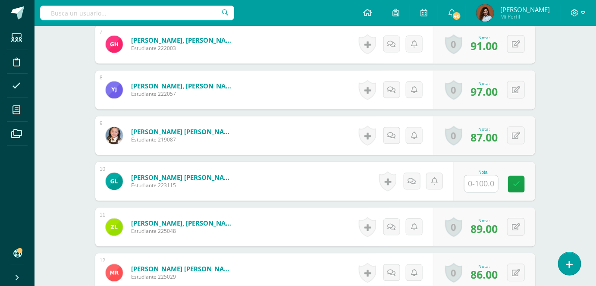
scroll to position [588, 0]
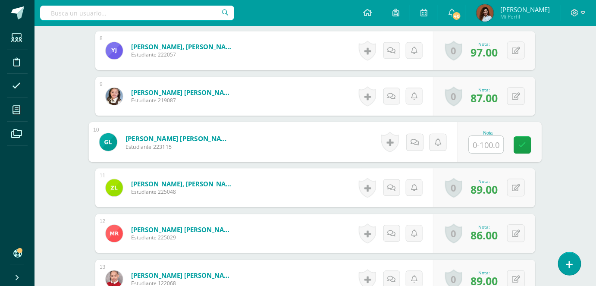
click at [486, 144] on input "text" at bounding box center [486, 144] width 34 height 17
type input "80"
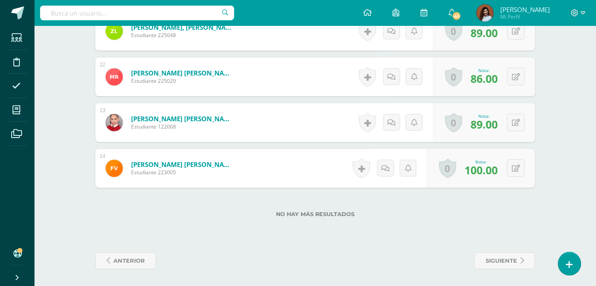
scroll to position [746, 0]
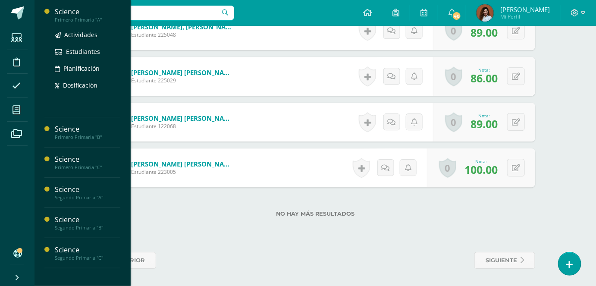
click at [97, 17] on div "Primero Primaria "A"" at bounding box center [88, 20] width 66 height 6
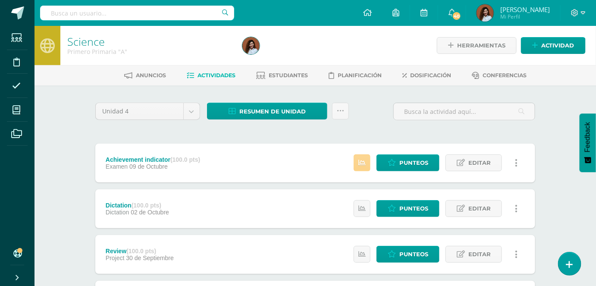
click at [358, 167] on link at bounding box center [361, 162] width 17 height 17
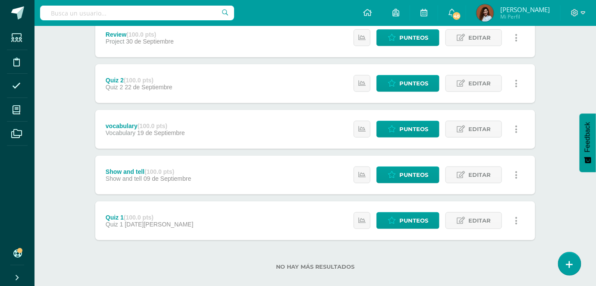
scroll to position [228, 0]
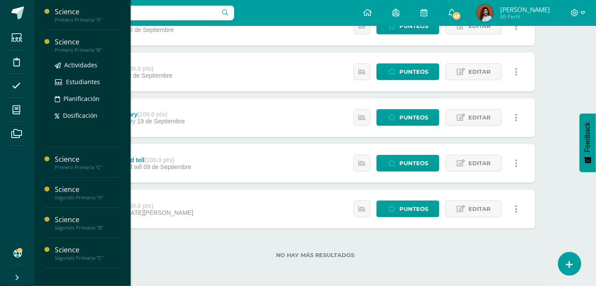
click at [71, 54] on div "Actividades Estudiantes Planificación Dosificación" at bounding box center [88, 96] width 66 height 87
click at [76, 46] on div "Science" at bounding box center [88, 42] width 66 height 10
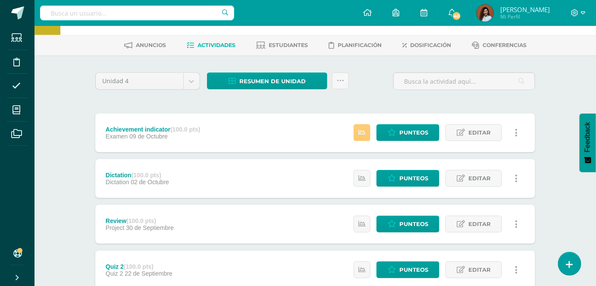
scroll to position [78, 0]
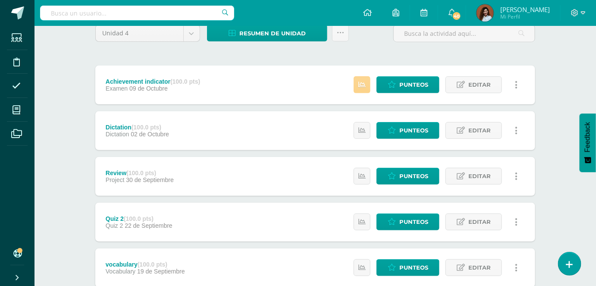
click at [363, 89] on link at bounding box center [361, 84] width 17 height 17
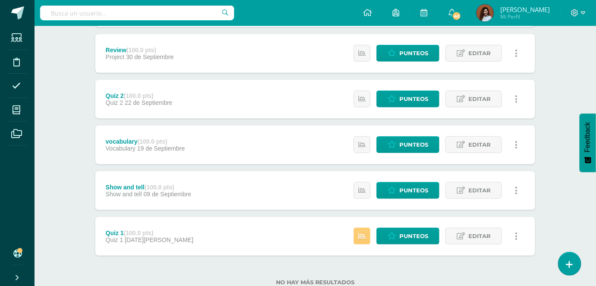
scroll to position [228, 0]
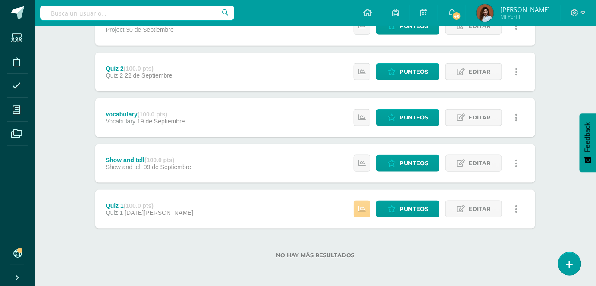
click at [363, 215] on link at bounding box center [361, 208] width 17 height 17
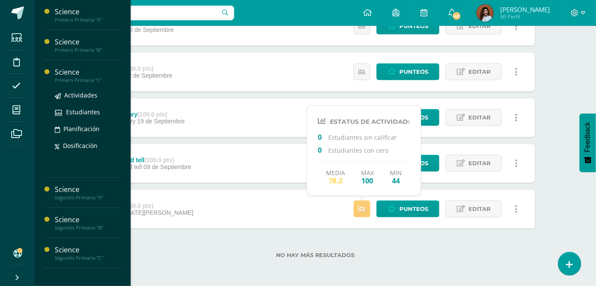
click at [68, 84] on div "Actividades Estudiantes Planificación Dosificación" at bounding box center [88, 126] width 66 height 87
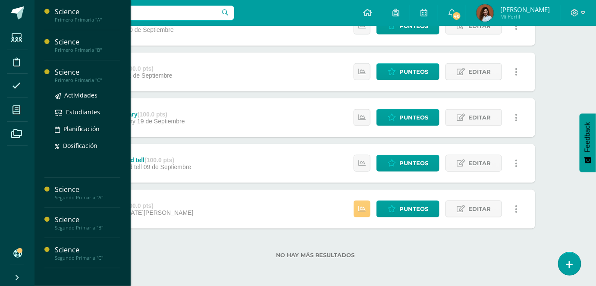
click at [76, 78] on div "Primero Primaria "C"" at bounding box center [88, 80] width 66 height 6
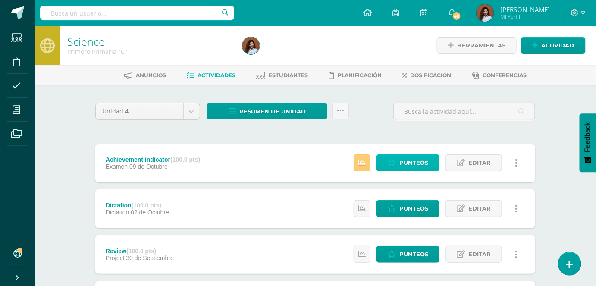
click at [411, 160] on span "Punteos" at bounding box center [413, 163] width 29 height 16
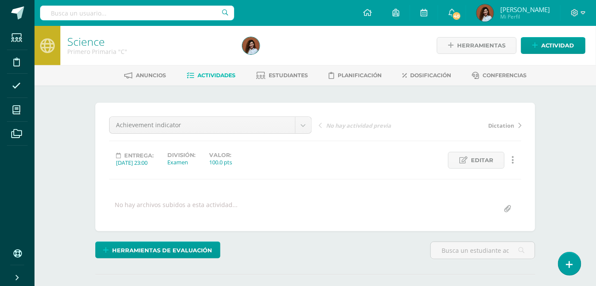
click at [207, 75] on span "Actividades" at bounding box center [217, 75] width 38 height 6
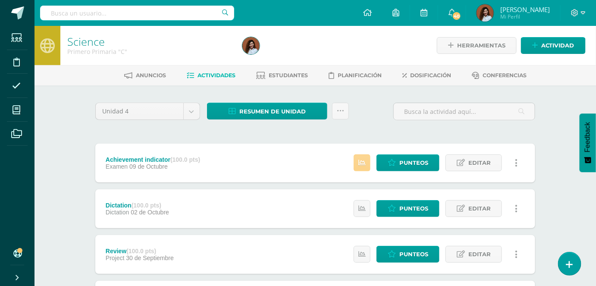
click at [366, 168] on link at bounding box center [361, 162] width 17 height 17
click at [318, 201] on div "Dictation (100.0 pts) Dictation [DATE] Estatus de Actividad: 0 Estudiantes sin …" at bounding box center [315, 208] width 440 height 39
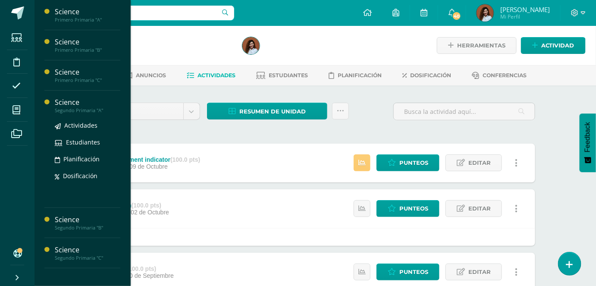
click at [68, 105] on div "Science" at bounding box center [88, 102] width 66 height 10
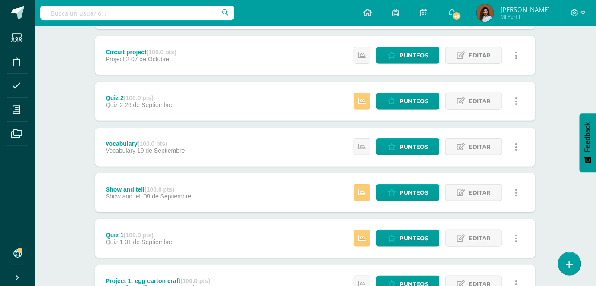
scroll to position [156, 0]
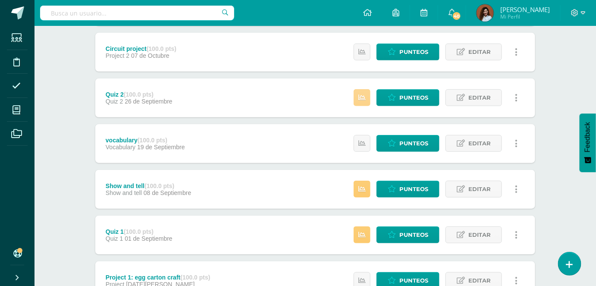
click at [365, 98] on icon at bounding box center [361, 97] width 7 height 7
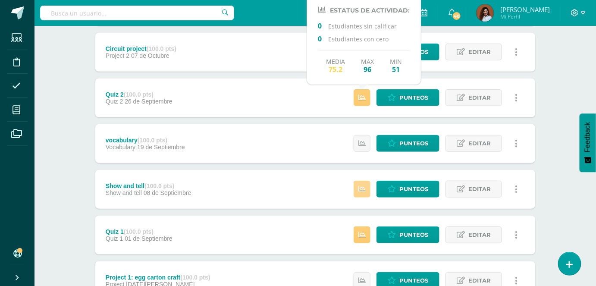
click at [369, 194] on link at bounding box center [361, 189] width 17 height 17
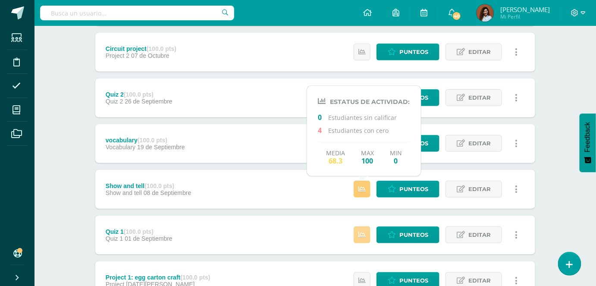
click at [367, 238] on link at bounding box center [361, 234] width 17 height 17
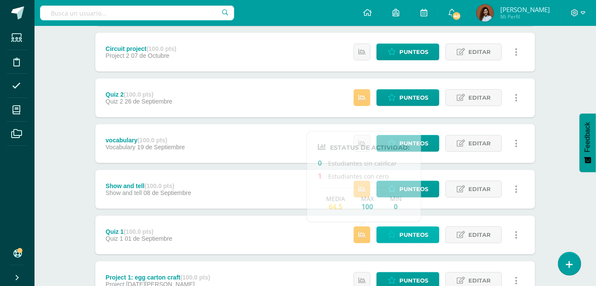
click at [400, 234] on link "Punteos" at bounding box center [407, 234] width 63 height 17
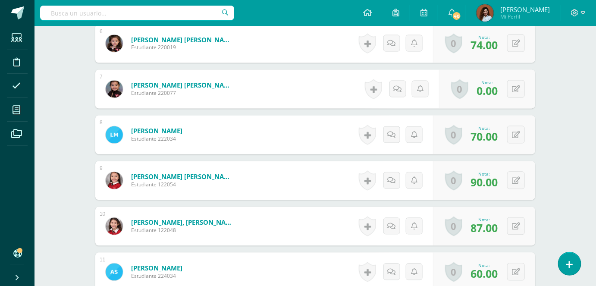
scroll to position [465, 0]
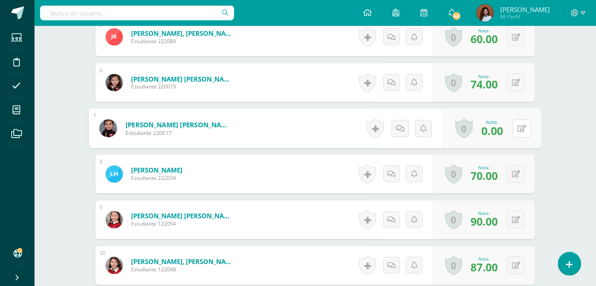
click at [511, 129] on div "0 [GEOGRAPHIC_DATA] Logros obtenidos Aún no hay logros agregados Nota: 0.00" at bounding box center [492, 129] width 99 height 40
click at [522, 128] on icon at bounding box center [522, 128] width 9 height 7
type input "60"
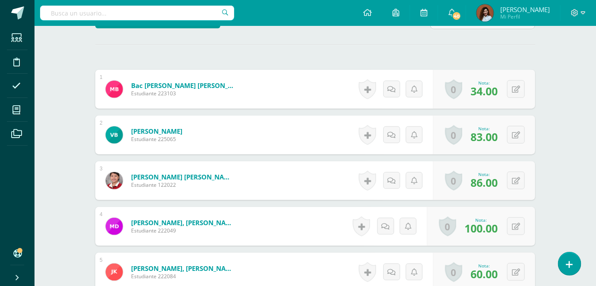
scroll to position [0, 0]
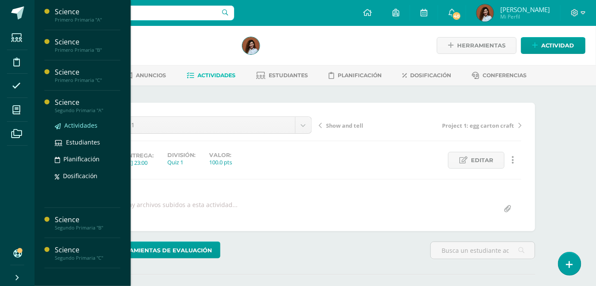
click at [83, 127] on span "Actividades" at bounding box center [80, 125] width 33 height 8
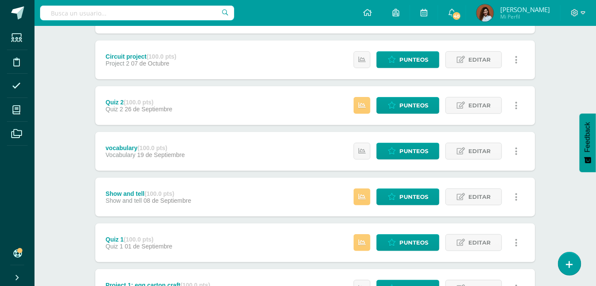
scroll to position [196, 0]
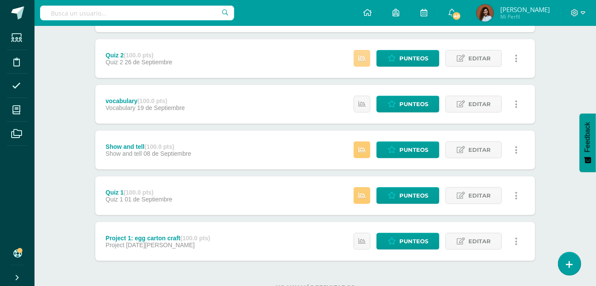
click at [362, 57] on icon at bounding box center [361, 58] width 7 height 7
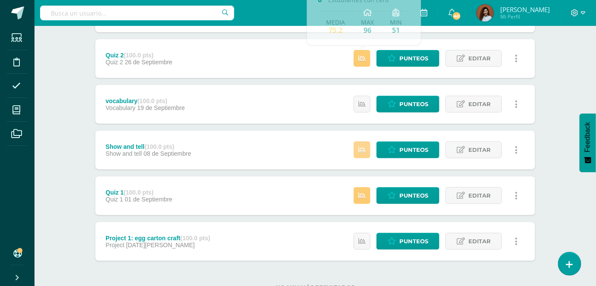
click at [365, 152] on icon at bounding box center [361, 149] width 7 height 7
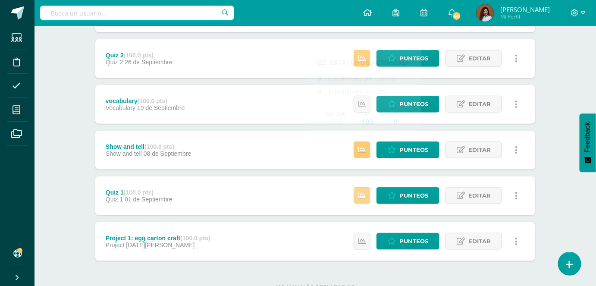
click at [361, 199] on link at bounding box center [361, 195] width 17 height 17
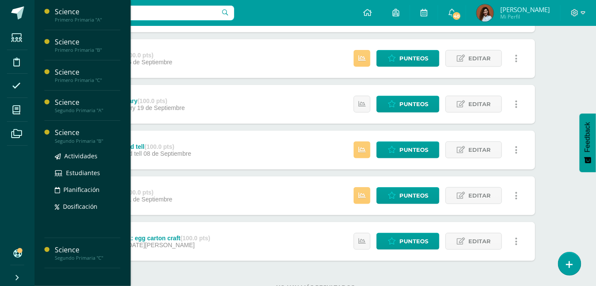
click at [50, 137] on div at bounding box center [49, 179] width 10 height 103
click at [78, 138] on div "Segundo Primaria "B"" at bounding box center [88, 141] width 66 height 6
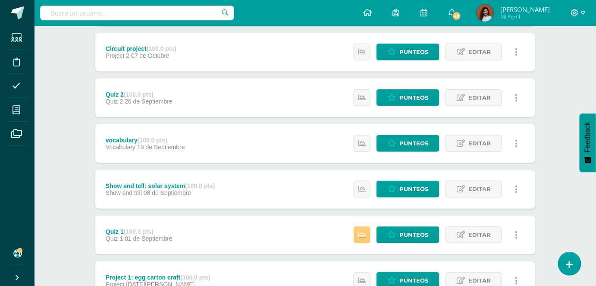
scroll to position [228, 0]
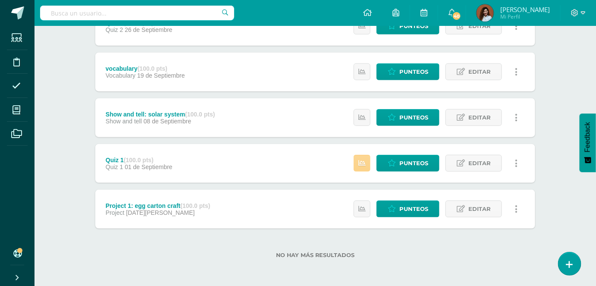
click at [359, 164] on link at bounding box center [361, 163] width 17 height 17
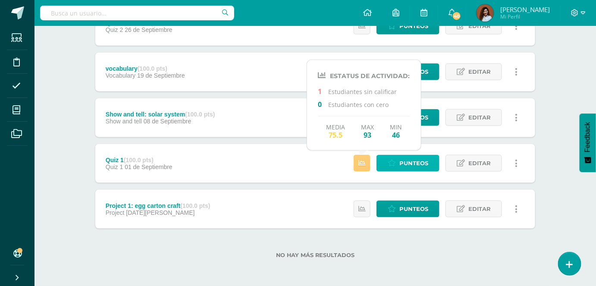
click at [390, 161] on icon at bounding box center [391, 162] width 8 height 7
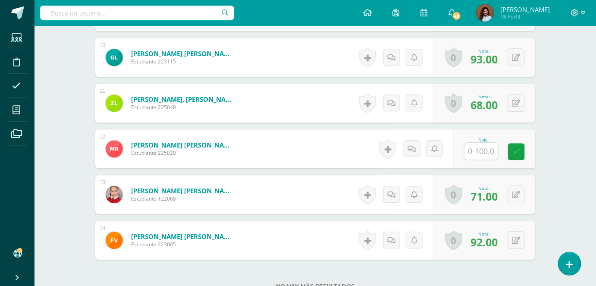
scroll to position [677, 0]
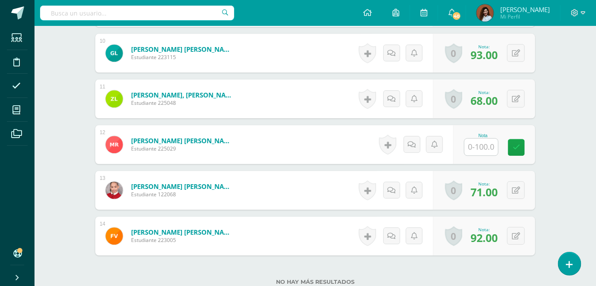
click at [488, 147] on input "text" at bounding box center [481, 146] width 34 height 17
type input "60"
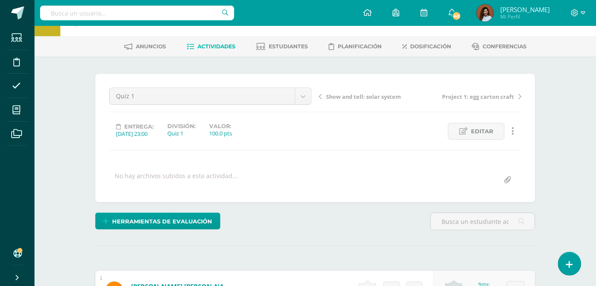
scroll to position [0, 0]
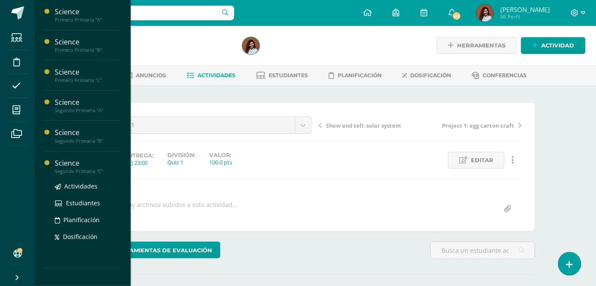
click at [67, 169] on div "Segundo Primaria "C"" at bounding box center [88, 171] width 66 height 6
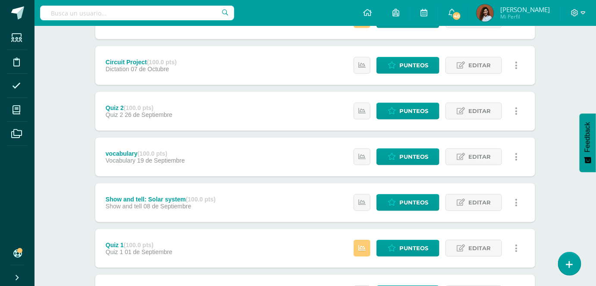
scroll to position [196, 0]
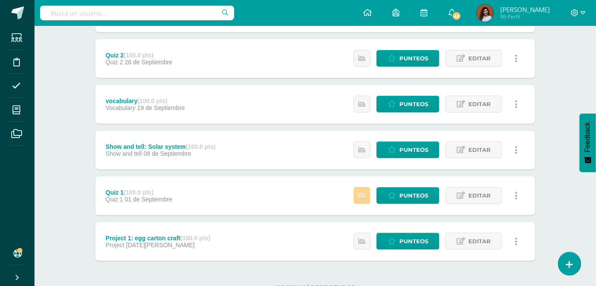
click at [362, 197] on icon at bounding box center [361, 195] width 7 height 7
click at [400, 200] on span "Punteos" at bounding box center [413, 195] width 29 height 16
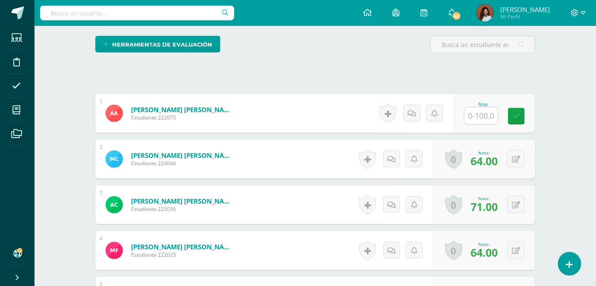
scroll to position [157, 0]
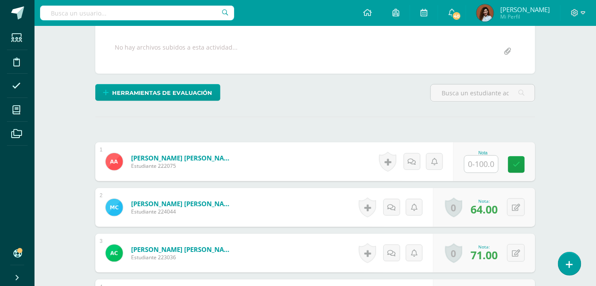
click at [487, 156] on input "text" at bounding box center [481, 164] width 34 height 17
type input "60"
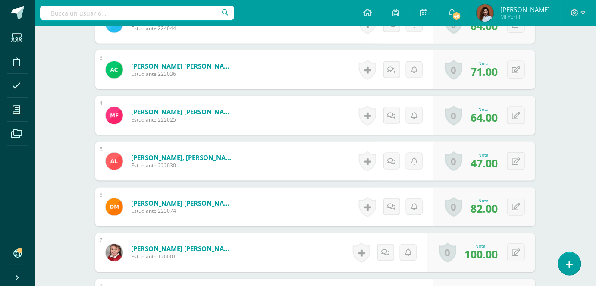
scroll to position [0, 0]
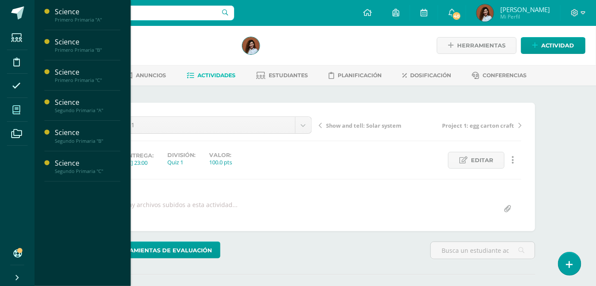
click at [18, 109] on icon at bounding box center [16, 110] width 8 height 9
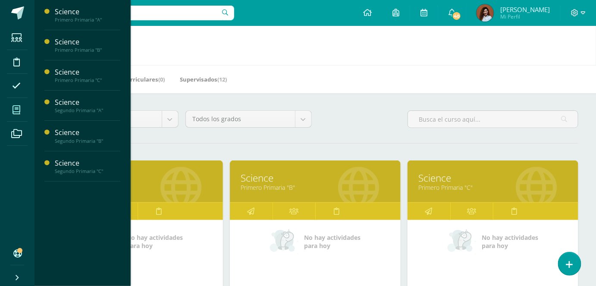
click at [489, 65] on div "Mis cursos Mis Cursos (6) Mis Extracurriculares (0) Supervisados (12) Todos los…" at bounding box center [314, 281] width 561 height 511
click at [293, 60] on h1 "Mis cursos" at bounding box center [315, 45] width 540 height 39
click at [271, 23] on div "Configuración Cerrar sesión [PERSON_NAME] Mi Perfil 40 40 Avisos 40 avisos sin …" at bounding box center [314, 13] width 561 height 26
